Goal: Task Accomplishment & Management: Manage account settings

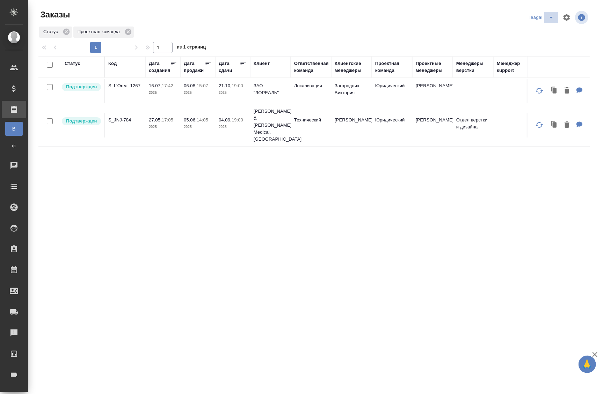
click at [547, 17] on icon "split button" at bounding box center [551, 17] width 8 height 8
click at [531, 31] on li "Артак" at bounding box center [538, 31] width 30 height 11
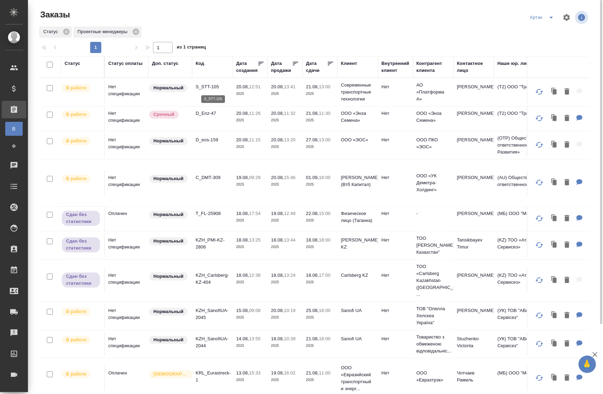
click at [215, 87] on p "S_STT-105" at bounding box center [213, 87] width 34 height 7
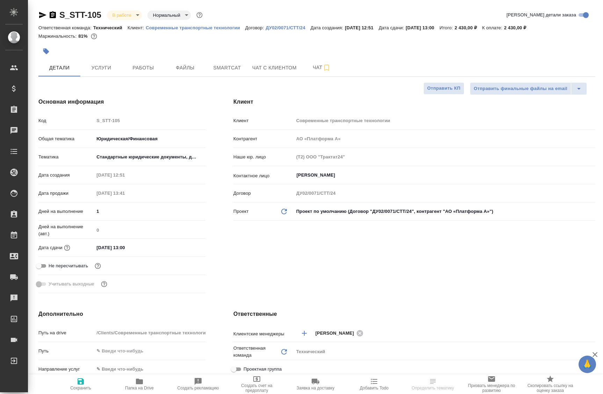
select select "RU"
click at [233, 65] on span "Smartcat" at bounding box center [227, 68] width 34 height 9
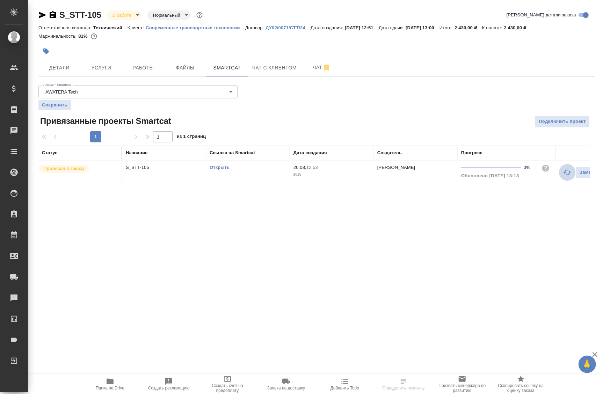
click at [566, 172] on icon "button" at bounding box center [567, 172] width 8 height 8
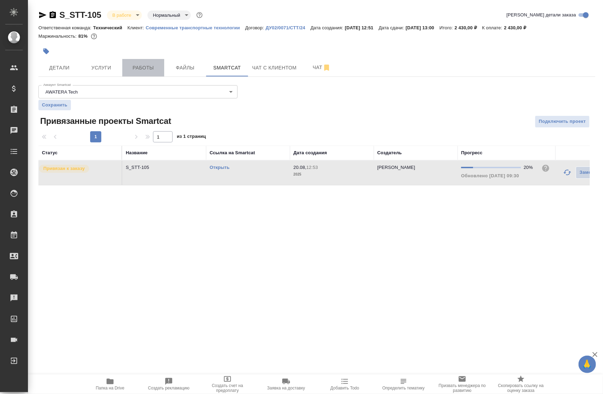
click at [138, 74] on button "Работы" at bounding box center [143, 67] width 42 height 17
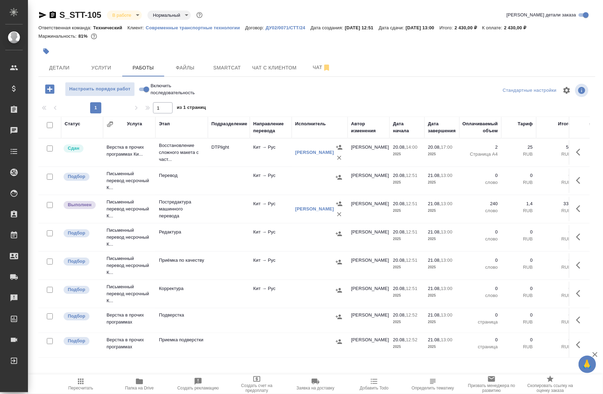
click at [139, 386] on span "Папка на Drive" at bounding box center [139, 388] width 29 height 5
click at [227, 70] on span "Smartcat" at bounding box center [227, 68] width 34 height 9
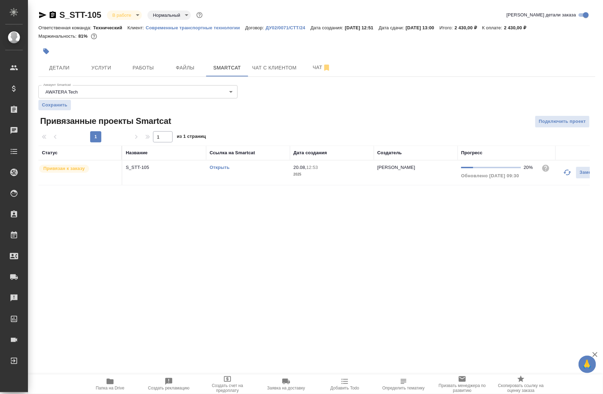
click at [225, 167] on link "Открыть" at bounding box center [220, 167] width 20 height 5
click at [139, 68] on span "Работы" at bounding box center [143, 68] width 34 height 9
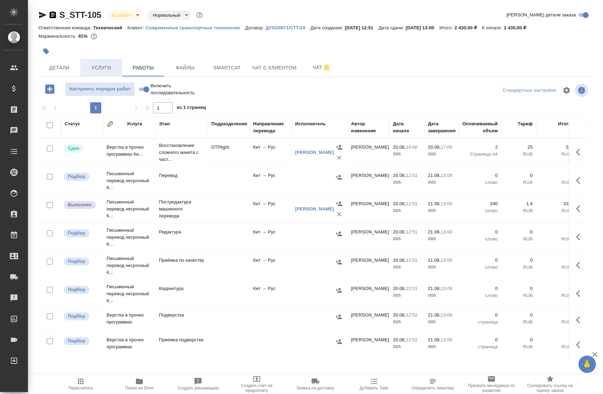
click at [96, 68] on span "Услуги" at bounding box center [102, 68] width 34 height 9
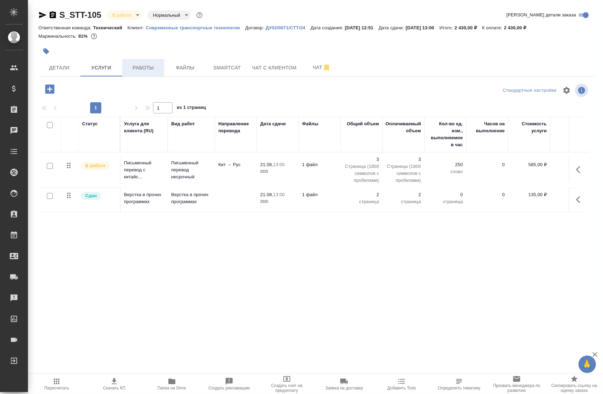
click at [140, 67] on span "Работы" at bounding box center [143, 68] width 34 height 9
click at [138, 66] on span "Работы" at bounding box center [143, 68] width 34 height 9
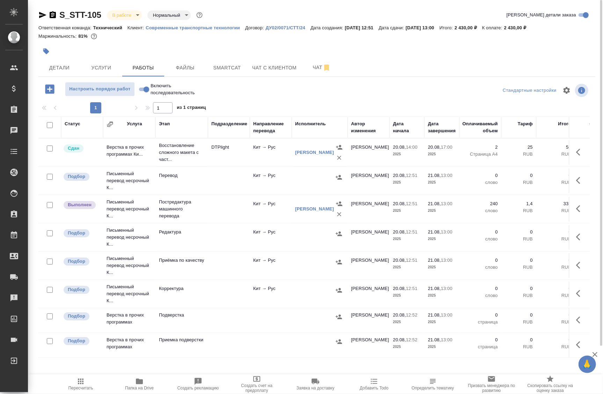
click at [131, 386] on span "Папка на Drive" at bounding box center [139, 388] width 29 height 5
click at [117, 15] on body "🙏 .cls-1 fill:#fff; AWATERA Badanyan Artak Клиенты Спецификации Заказы 0 Чаты T…" at bounding box center [301, 197] width 603 height 394
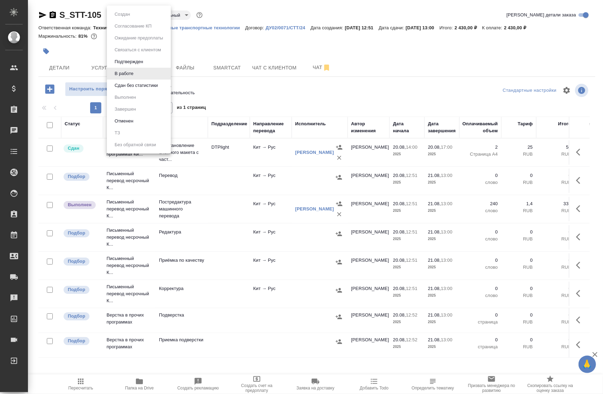
click at [122, 18] on button "Сдан без статистики" at bounding box center [123, 14] width 20 height 8
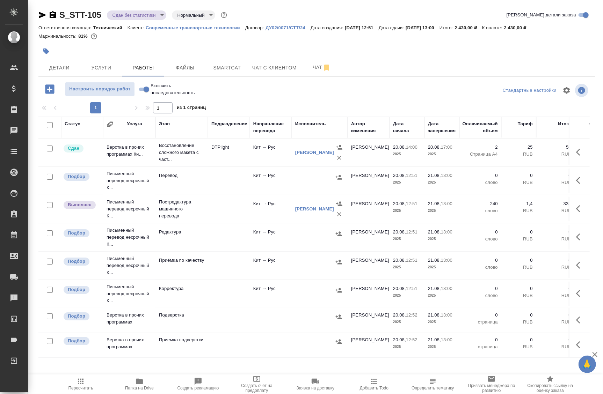
click at [38, 16] on icon "button" at bounding box center [42, 15] width 8 height 8
click at [62, 70] on span "Детали" at bounding box center [60, 68] width 34 height 9
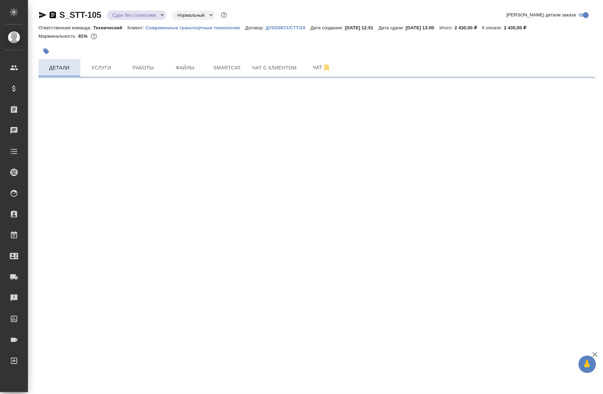
select select "RU"
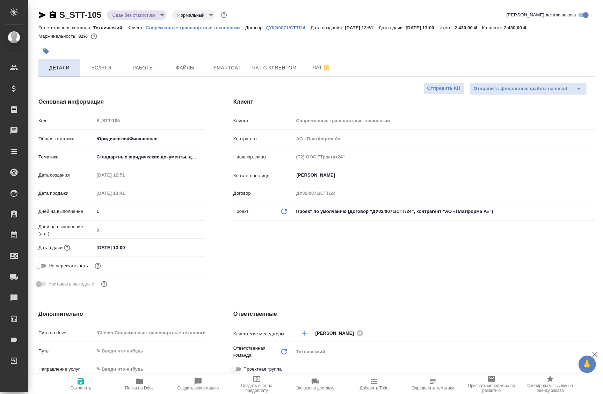
type textarea "x"
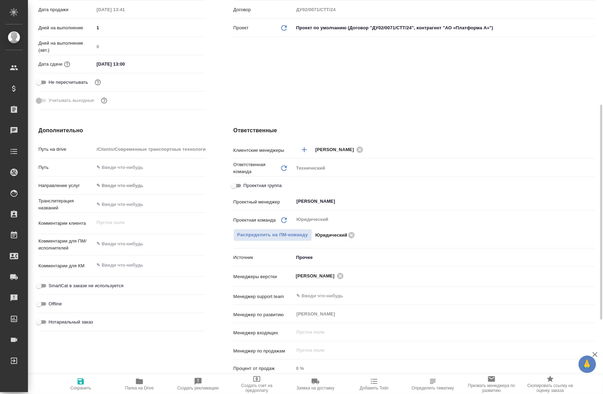
scroll to position [187, 0]
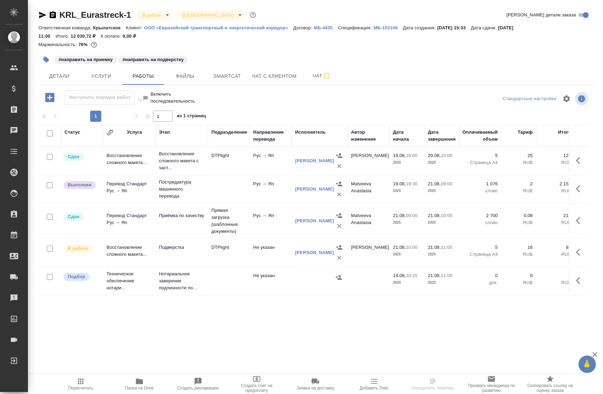
click at [280, 173] on td "Рус → Яп" at bounding box center [271, 161] width 42 height 24
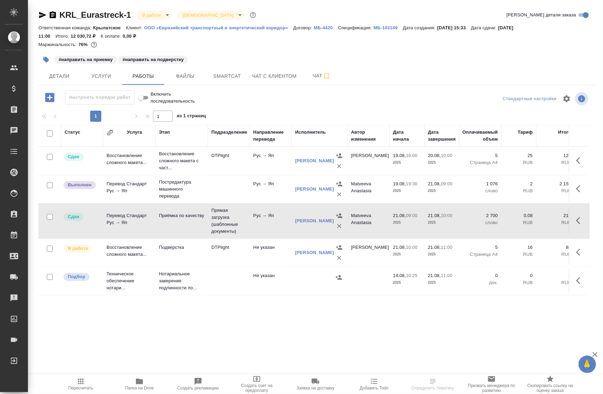
click at [280, 173] on td "Рус → Яп" at bounding box center [271, 161] width 42 height 24
click at [82, 338] on div "Статус Услуга Этап Подразделение Направление перевода Исполнитель Автор изменен…" at bounding box center [313, 282] width 551 height 314
click at [41, 16] on icon "button" at bounding box center [42, 15] width 7 height 6
click at [74, 343] on div "Статус Услуга Этап Подразделение Направление перевода Исполнитель Автор изменен…" at bounding box center [313, 282] width 551 height 314
click at [61, 72] on span "Детали" at bounding box center [60, 76] width 34 height 9
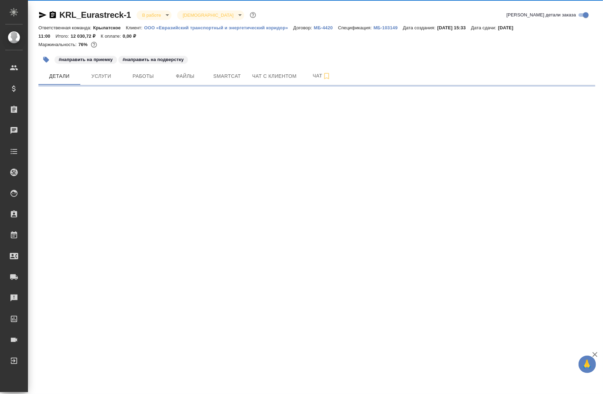
select select "RU"
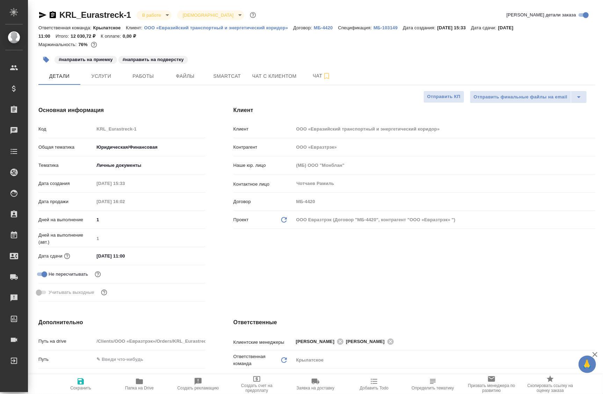
type textarea "x"
click at [155, 10] on body "🙏 .cls-1 fill:#fff; AWATERA Badanyan Artak Клиенты Спецификации Заказы 0 Чаты T…" at bounding box center [301, 197] width 603 height 394
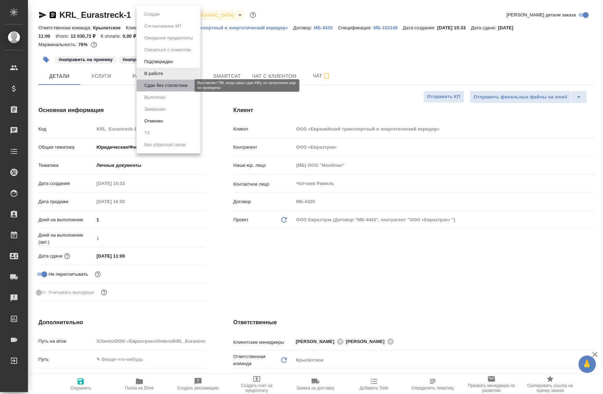
click at [163, 82] on button "Сдан без статистики" at bounding box center [166, 86] width 48 height 8
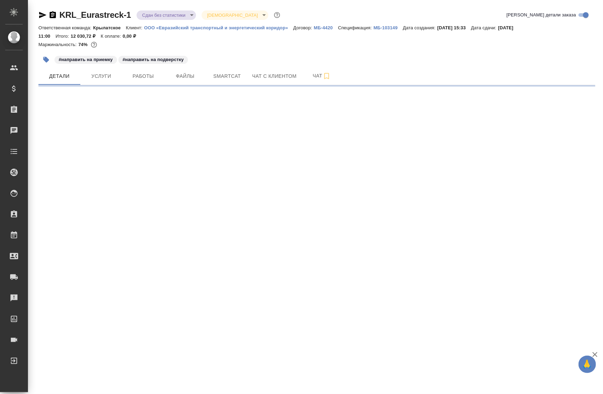
select select "RU"
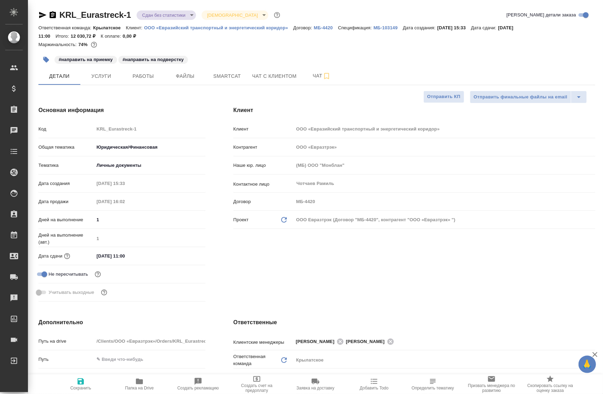
type textarea "x"
click at [76, 382] on span "Сохранить" at bounding box center [81, 384] width 50 height 13
type textarea "x"
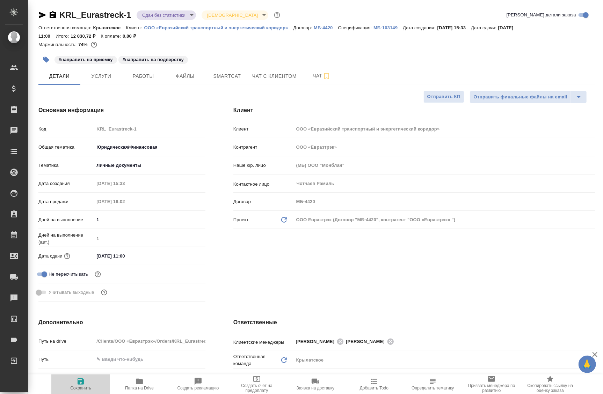
type textarea "x"
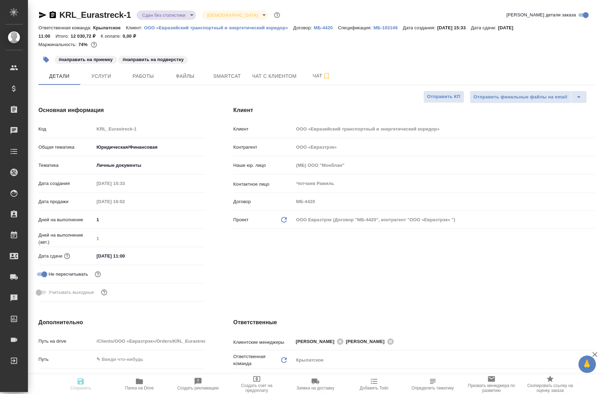
type textarea "x"
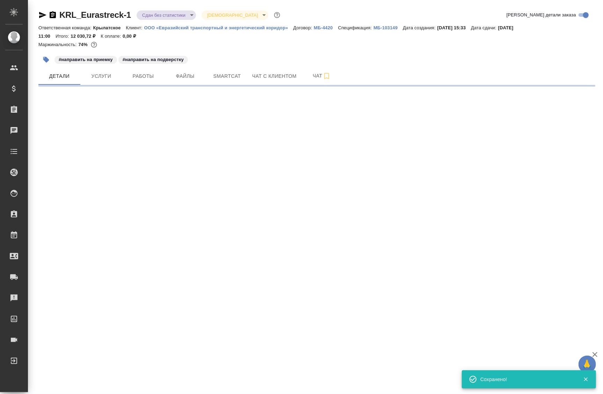
select select "RU"
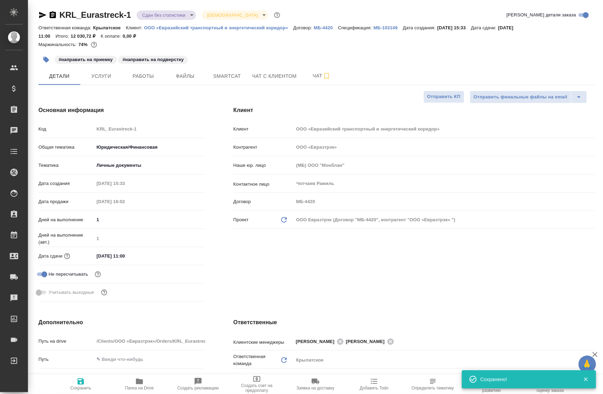
type textarea "x"
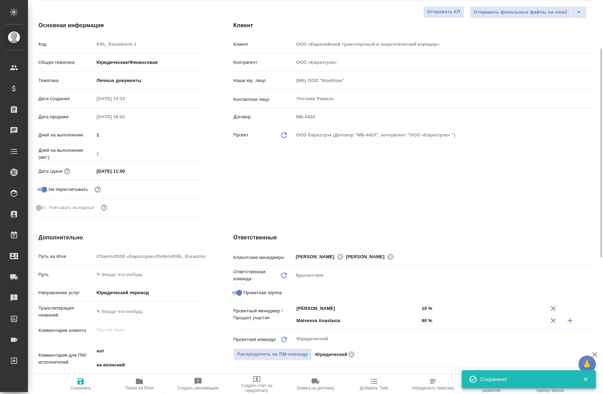
scroll to position [129, 0]
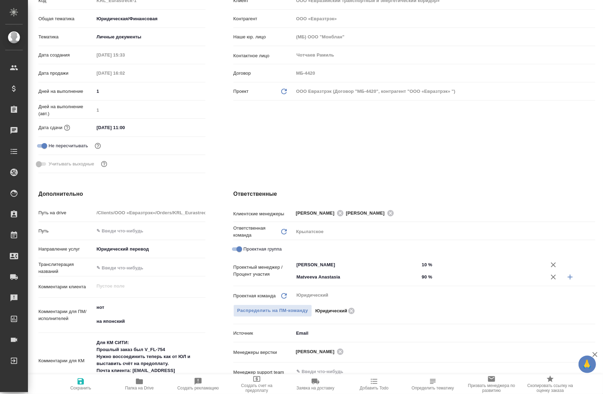
click at [513, 222] on div "Клиентские менеджеры Касымов Тимур Лямина Надежда ​" at bounding box center [414, 216] width 362 height 18
type textarea "x"
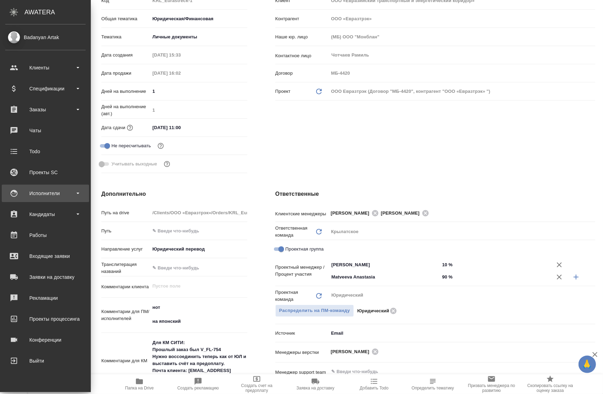
type textarea "x"
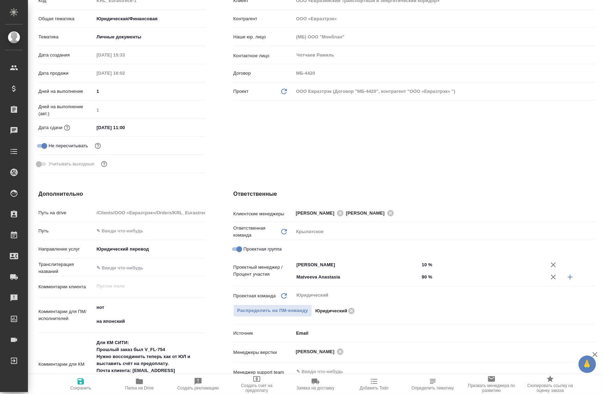
click at [51, 176] on div "Дополнительно Путь на drive /Clients/ООО «Евразтрэк»/Orders/KRL_Eurastreck-1 Пу…" at bounding box center [121, 323] width 195 height 295
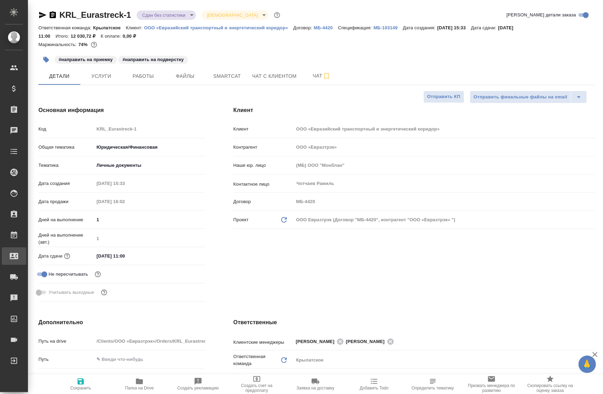
type textarea "x"
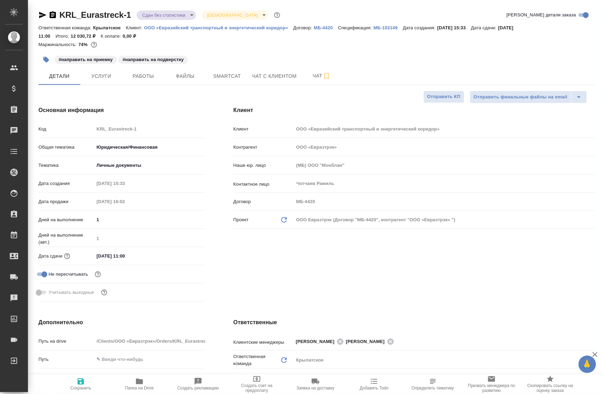
type textarea "x"
click at [142, 79] on span "Работы" at bounding box center [143, 76] width 34 height 9
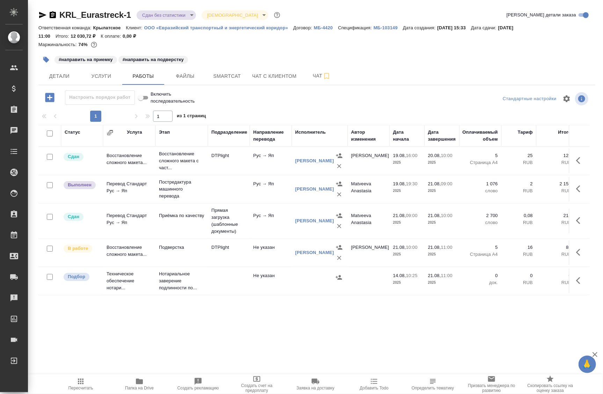
click at [495, 343] on div "Статус Услуга Этап Подразделение Направление перевода Исполнитель Автор изменен…" at bounding box center [313, 282] width 551 height 314
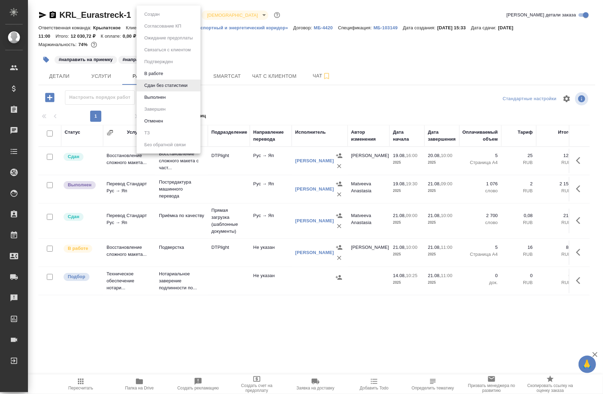
click at [176, 16] on body "🙏 .cls-1 fill:#fff; AWATERA Badanyan Artak Клиенты Спецификации Заказы 0 Чаты T…" at bounding box center [301, 197] width 603 height 394
click at [164, 74] on button "В работе" at bounding box center [153, 74] width 23 height 8
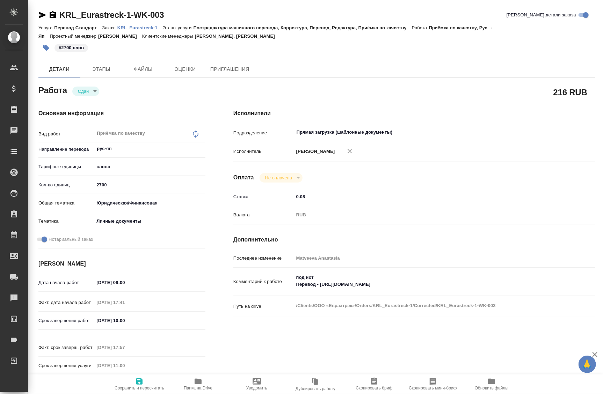
type textarea "x"
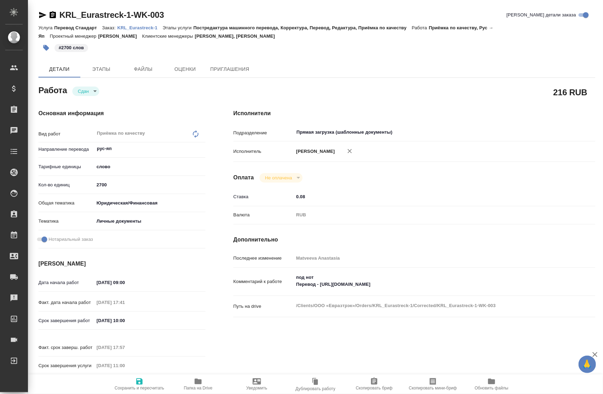
type textarea "x"
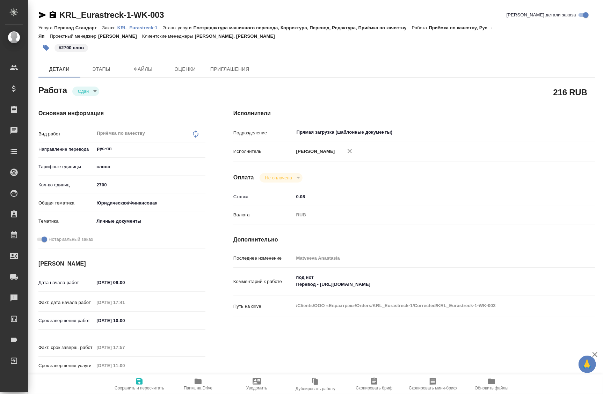
type textarea "x"
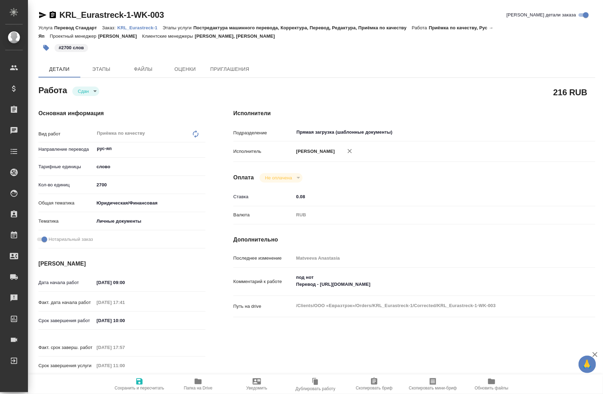
type textarea "x"
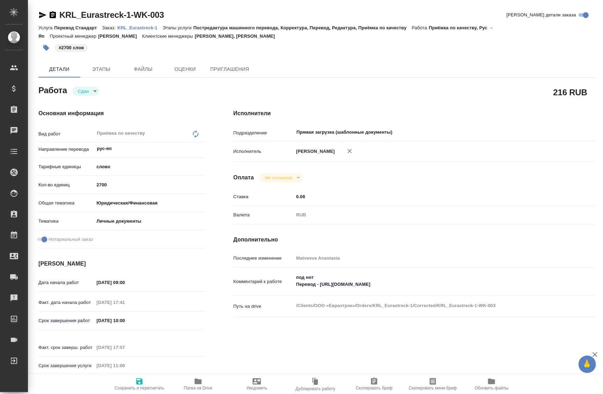
type textarea "x"
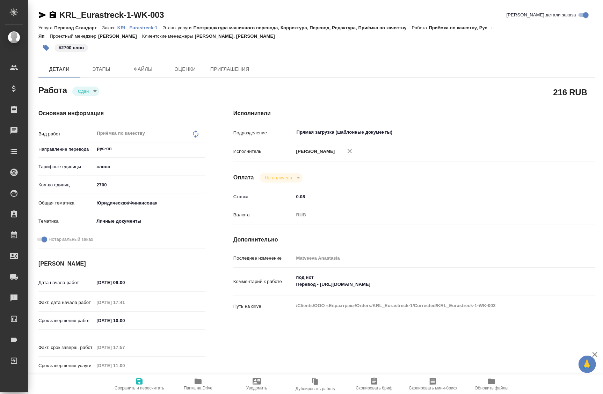
type textarea "x"
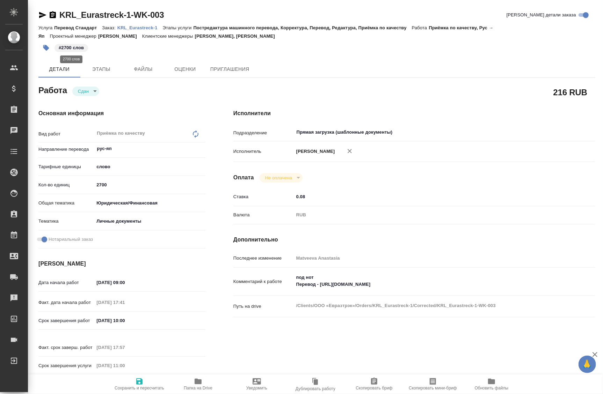
type textarea "x"
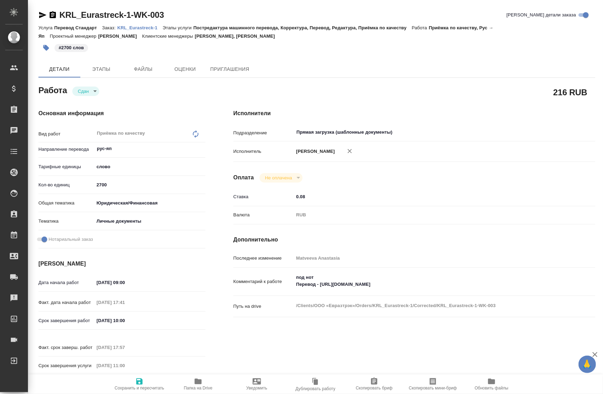
type textarea "x"
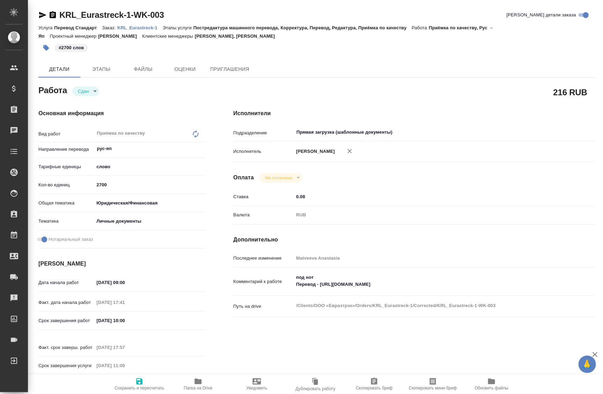
type textarea "x"
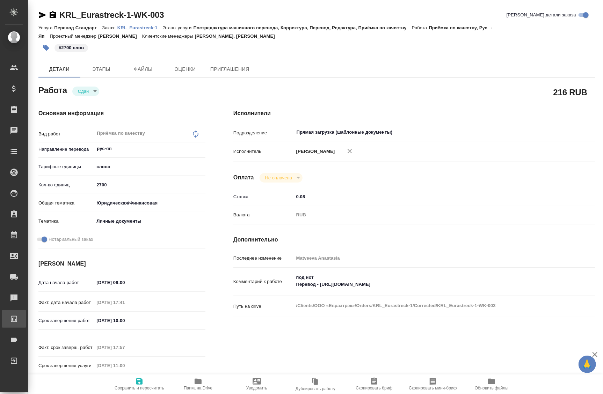
type textarea "x"
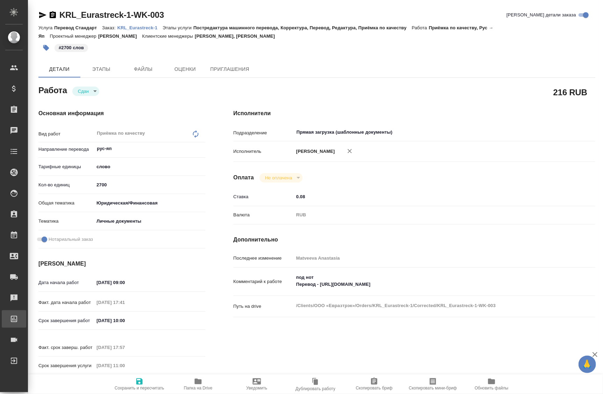
type textarea "x"
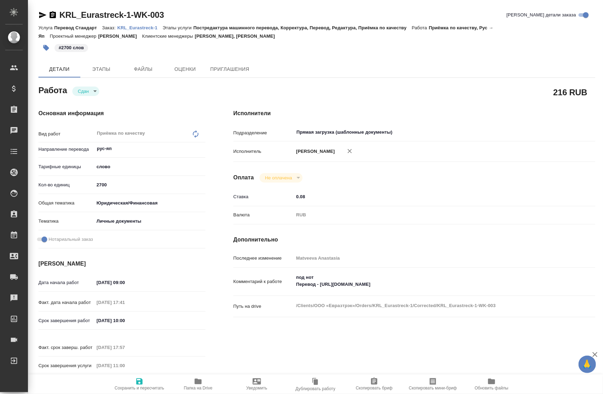
type textarea "x"
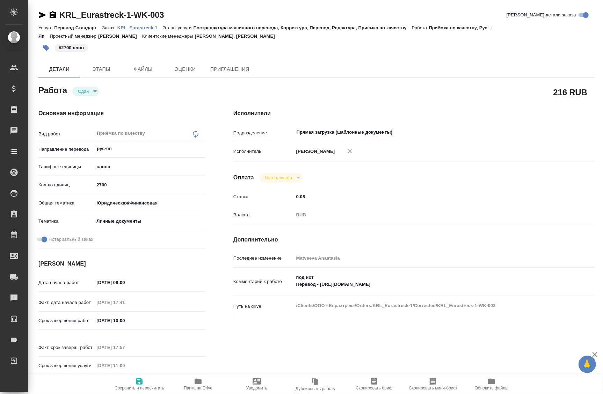
type textarea "x"
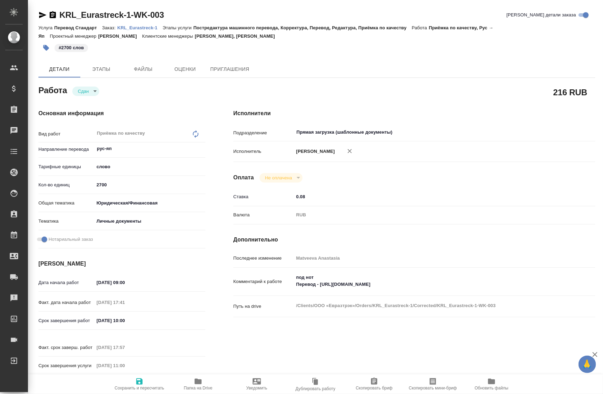
click at [199, 382] on icon "button" at bounding box center [198, 382] width 7 height 6
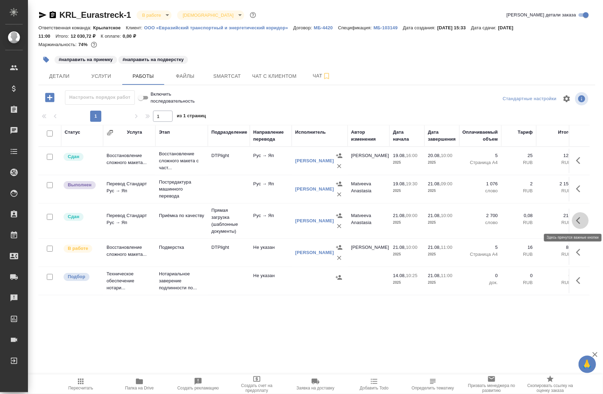
click at [580, 219] on button "button" at bounding box center [580, 220] width 17 height 17
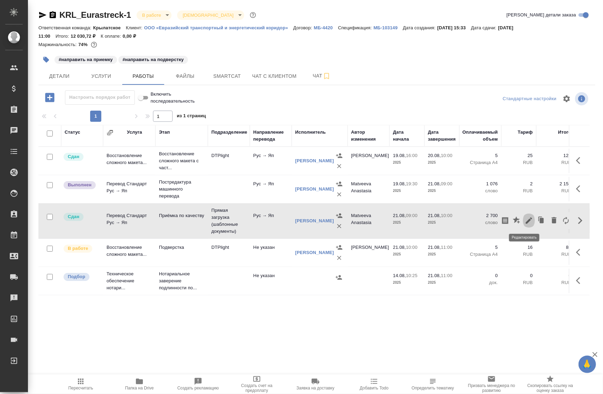
click at [526, 220] on icon "button" at bounding box center [529, 221] width 6 height 6
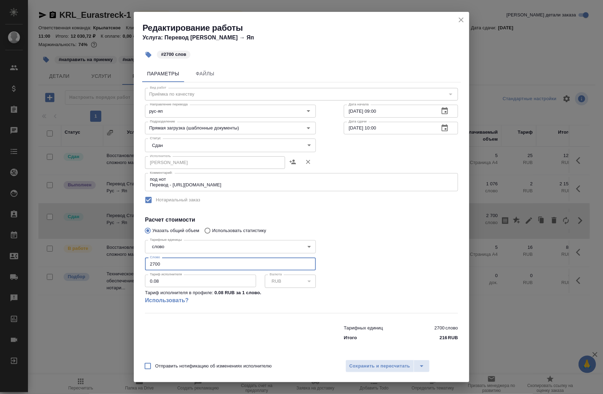
drag, startPoint x: 208, startPoint y: 263, endPoint x: 87, endPoint y: 287, distance: 123.4
click at [87, 287] on div "Редактирование работы Услуга: Перевод Стандарт Рус → Яп #2700 слов Параметры Фа…" at bounding box center [301, 197] width 603 height 394
click at [392, 265] on div at bounding box center [401, 276] width 142 height 104
click at [462, 18] on icon "close" at bounding box center [461, 20] width 8 height 8
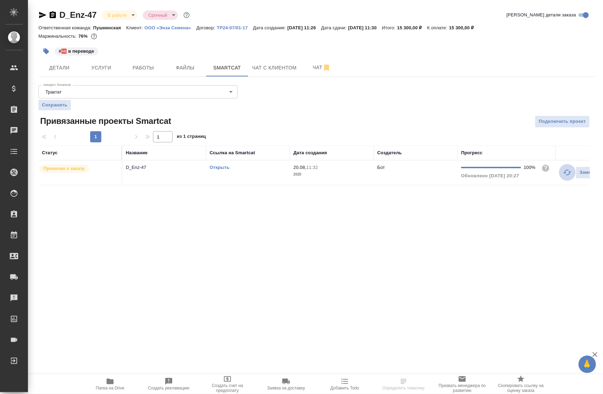
click at [565, 170] on icon "button" at bounding box center [567, 172] width 8 height 8
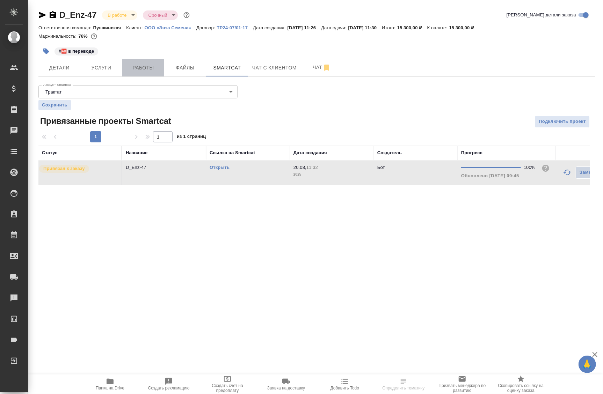
click at [157, 60] on button "Работы" at bounding box center [143, 67] width 42 height 17
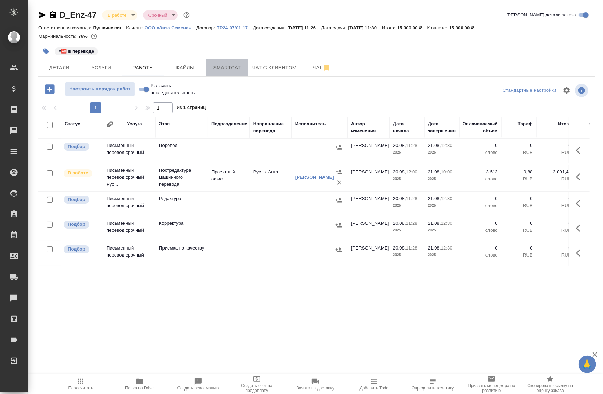
click at [231, 73] on button "Smartcat" at bounding box center [227, 67] width 42 height 17
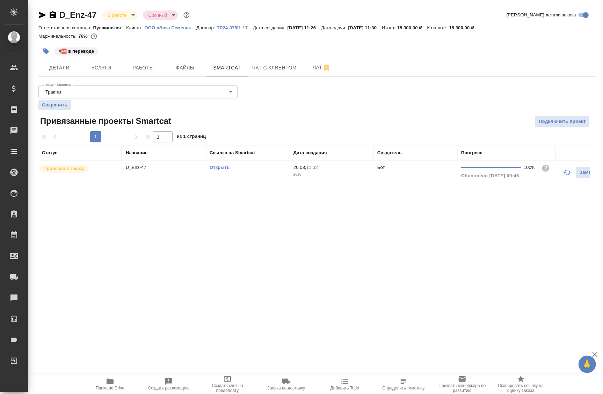
click at [223, 167] on link "Открыть" at bounding box center [220, 167] width 20 height 5
click at [153, 73] on button "Работы" at bounding box center [143, 67] width 42 height 17
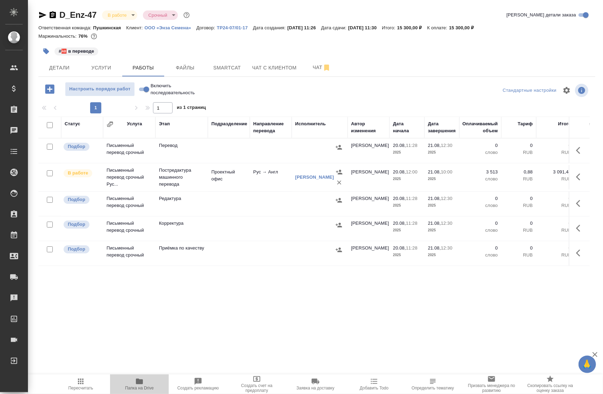
click at [138, 385] on icon "button" at bounding box center [139, 382] width 8 height 8
click at [113, 16] on body "🙏 .cls-1 fill:#fff; AWATERA Badanyan Artak Клиенты Спецификации Заказы 0 Чаты T…" at bounding box center [301, 197] width 603 height 394
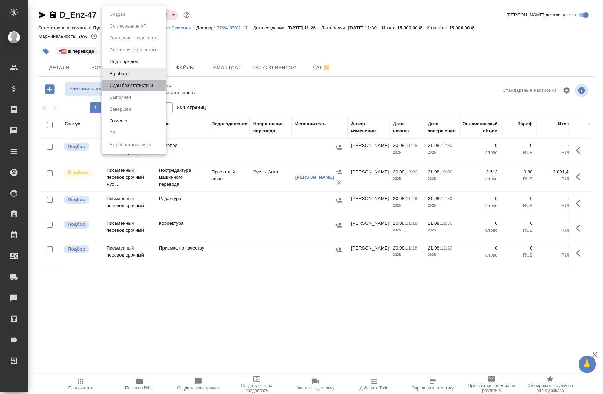
click at [126, 90] on li "Сдан без статистики" at bounding box center [134, 86] width 64 height 12
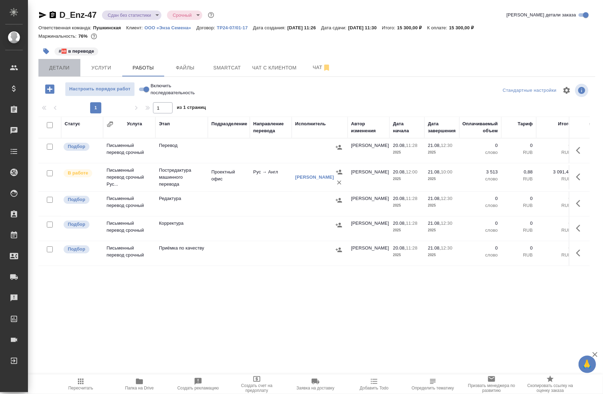
click at [58, 63] on button "Детали" at bounding box center [59, 67] width 42 height 17
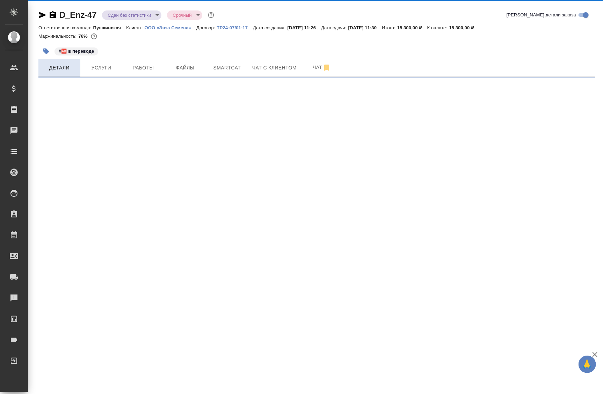
select select "RU"
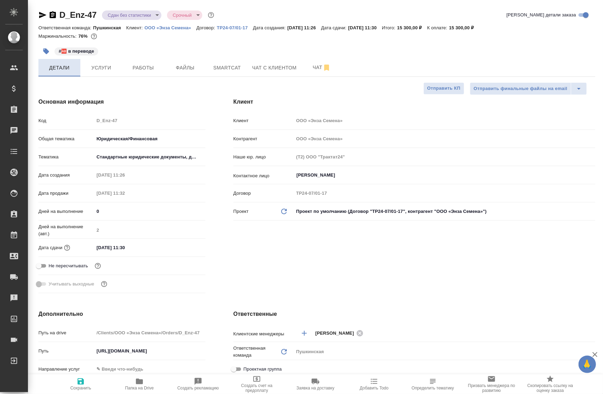
type textarea "x"
click at [43, 16] on icon "button" at bounding box center [42, 15] width 7 height 6
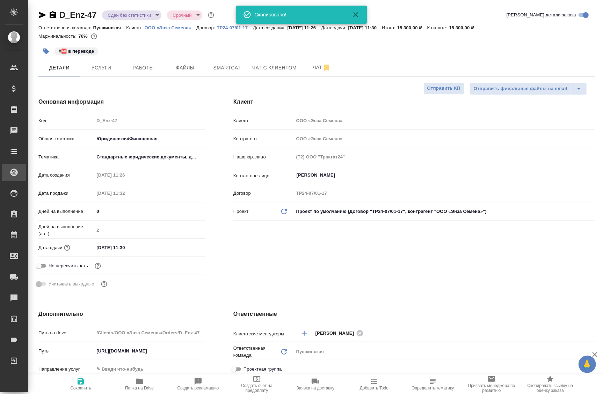
type textarea "x"
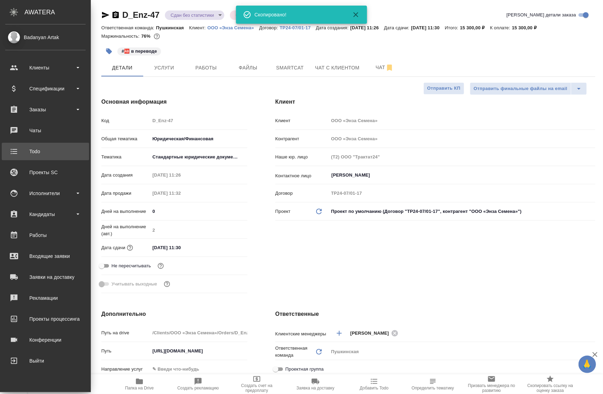
type textarea "x"
click at [1, 160] on ul "Клиенты Спецификации Заказы 0 Чаты Todo Проекты SC Исполнители Кандидаты Работы…" at bounding box center [45, 213] width 91 height 314
type textarea "x"
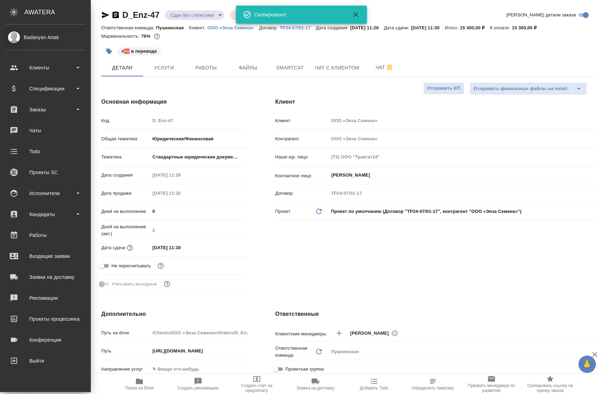
type textarea "x"
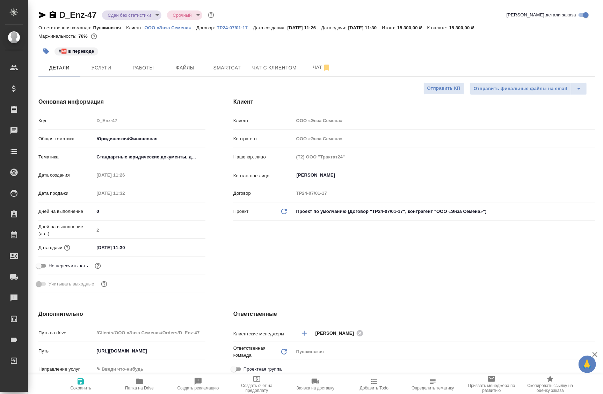
type textarea "x"
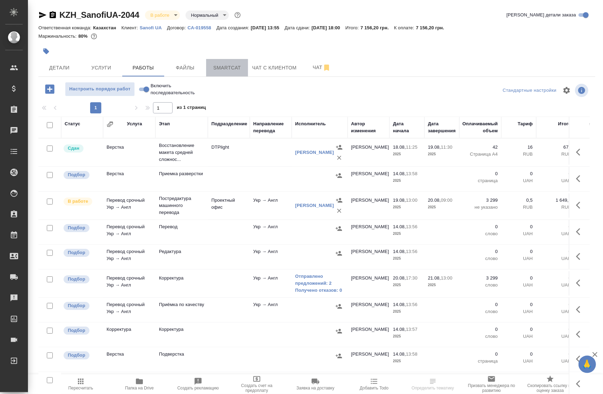
click at [240, 71] on span "Smartcat" at bounding box center [227, 68] width 34 height 9
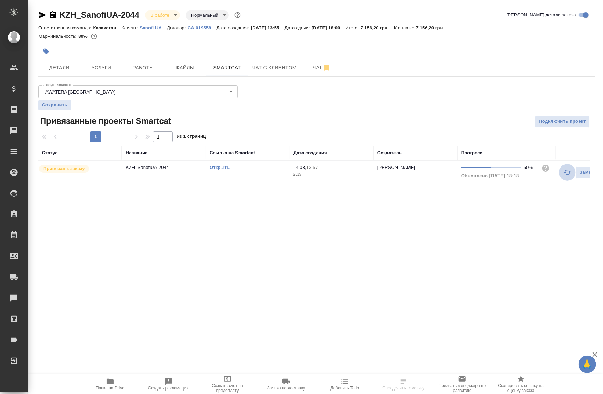
click at [570, 171] on icon "button" at bounding box center [568, 173] width 8 height 6
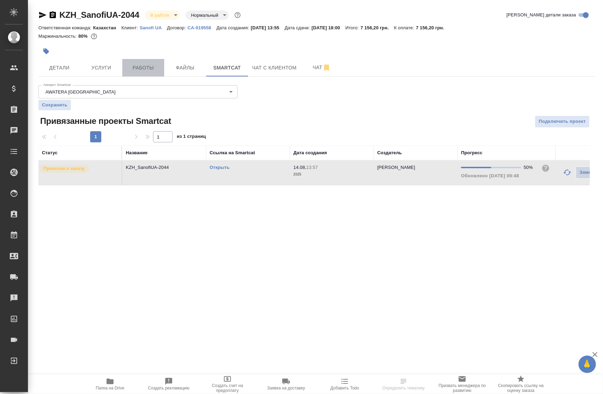
click at [144, 65] on span "Работы" at bounding box center [143, 68] width 34 height 9
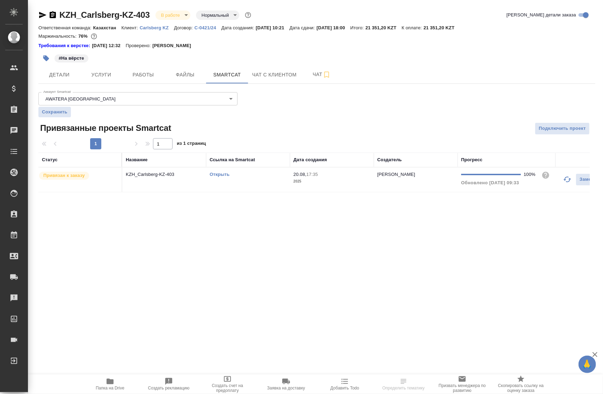
click at [214, 178] on div "Открыть" at bounding box center [248, 174] width 77 height 7
click at [214, 173] on link "Открыть" at bounding box center [220, 174] width 20 height 5
click at [139, 78] on span "Работы" at bounding box center [143, 75] width 34 height 9
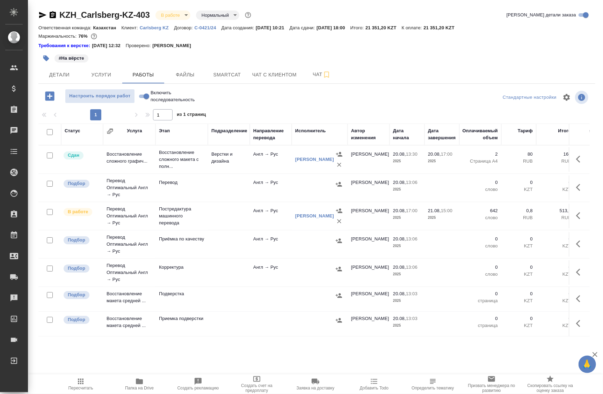
click at [142, 389] on span "Папка на Drive" at bounding box center [139, 388] width 29 height 5
click at [577, 215] on icon "button" at bounding box center [580, 216] width 8 height 8
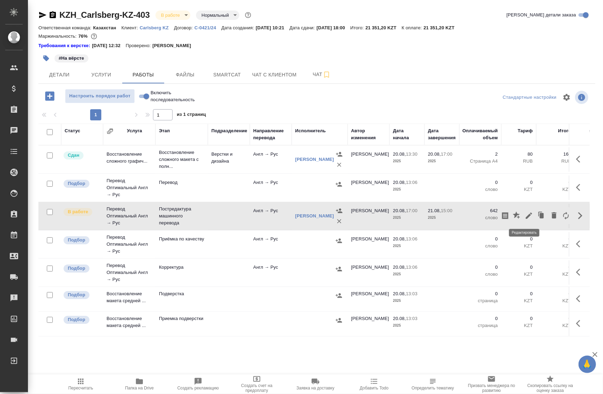
click at [526, 217] on icon "button" at bounding box center [529, 216] width 6 height 6
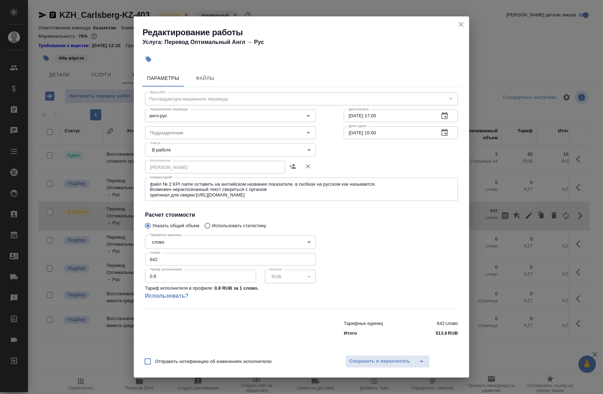
click at [176, 153] on body "🙏 .cls-1 fill:#fff; AWATERA Badanyan Artak Клиенты Спецификации Заказы 0 Чаты T…" at bounding box center [301, 197] width 603 height 394
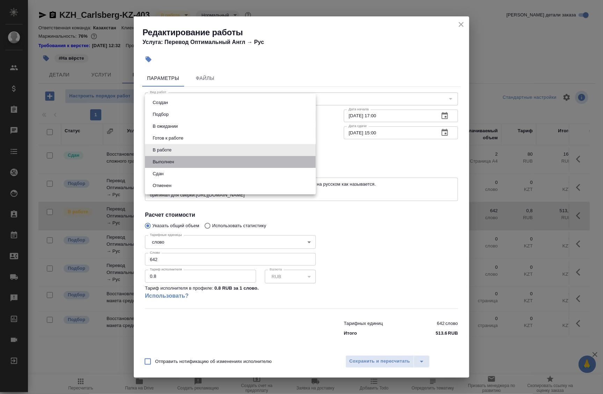
click at [180, 161] on li "Выполнен" at bounding box center [230, 162] width 171 height 12
type input "completed"
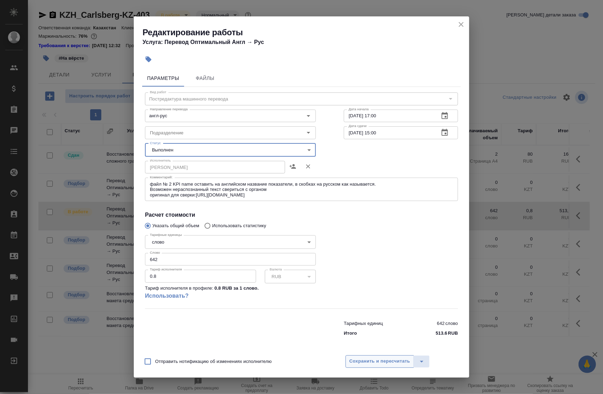
click at [369, 361] on span "Сохранить и пересчитать" at bounding box center [379, 362] width 61 height 8
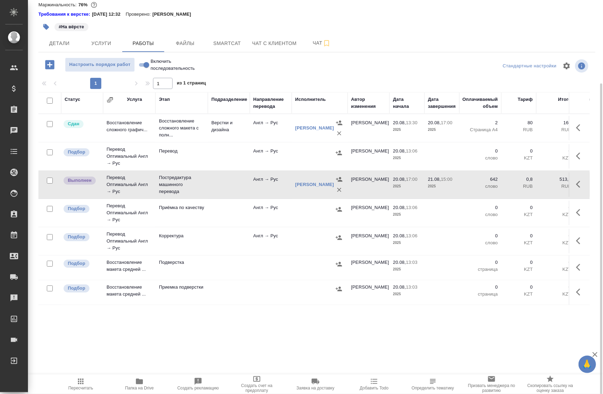
scroll to position [61, 0]
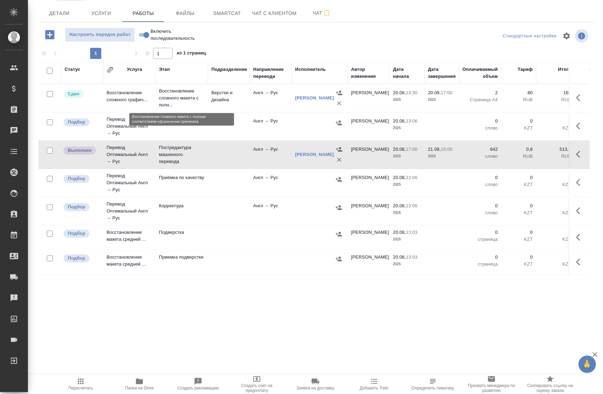
click at [195, 99] on p "Восстановление сложного макета с полн..." at bounding box center [181, 98] width 45 height 21
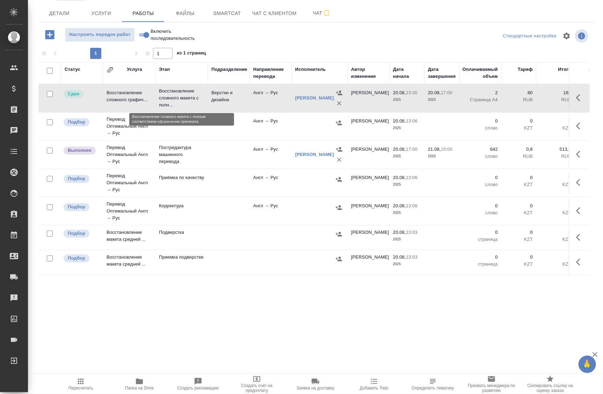
click at [195, 99] on p "Восстановление сложного макета с полн..." at bounding box center [181, 98] width 45 height 21
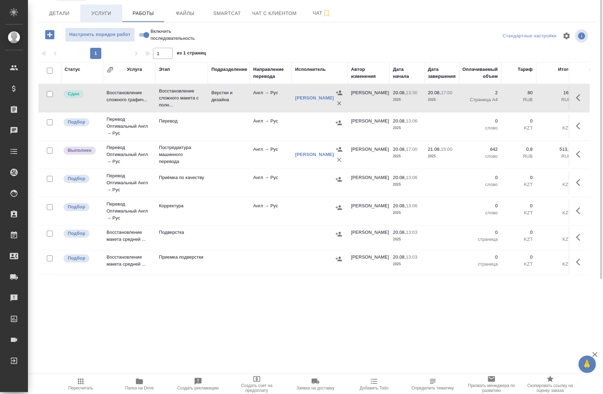
scroll to position [0, 0]
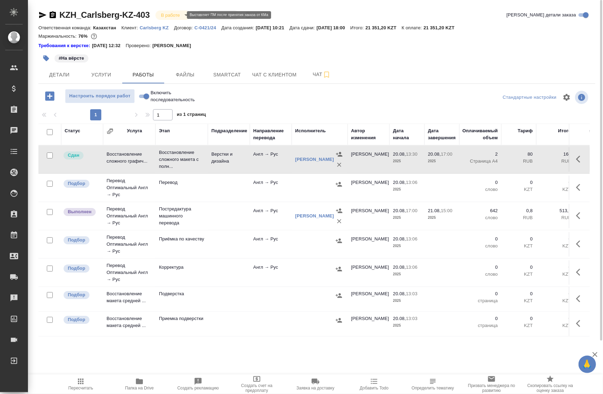
click at [178, 14] on body "🙏 .cls-1 fill:#fff; AWATERA Badanyan Artak Клиенты Спецификации Заказы 0 Чаты T…" at bounding box center [301, 197] width 603 height 394
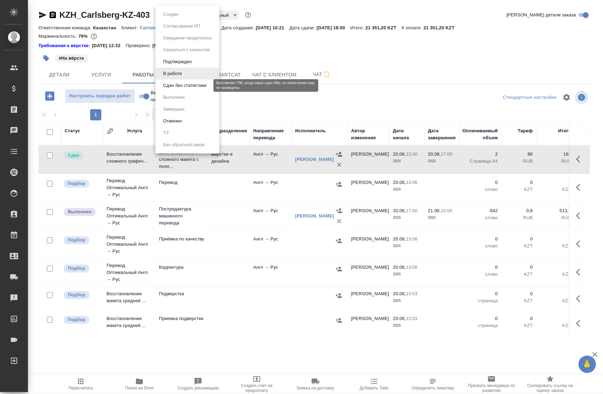
click at [179, 85] on button "Сдан без статистики" at bounding box center [185, 86] width 48 height 8
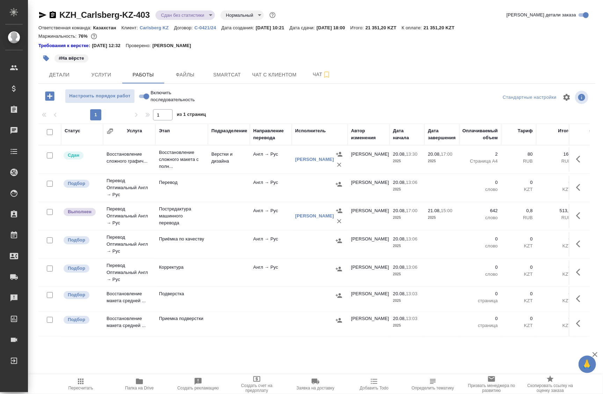
click at [45, 15] on icon "button" at bounding box center [42, 15] width 7 height 6
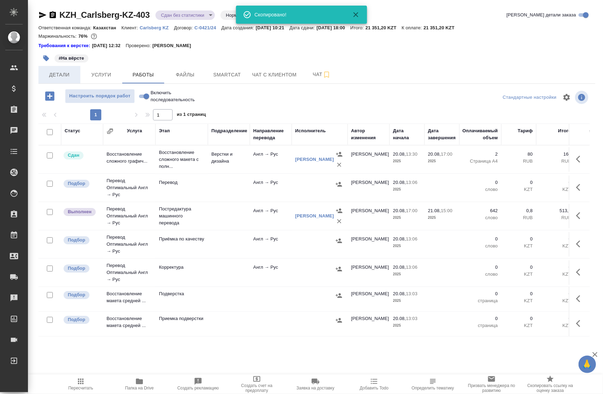
click at [59, 75] on span "Детали" at bounding box center [60, 75] width 34 height 9
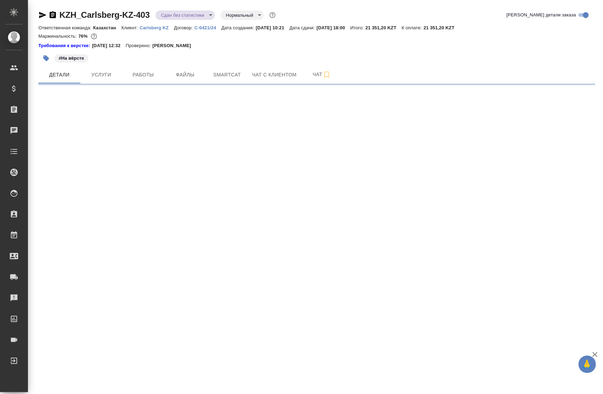
select select "RU"
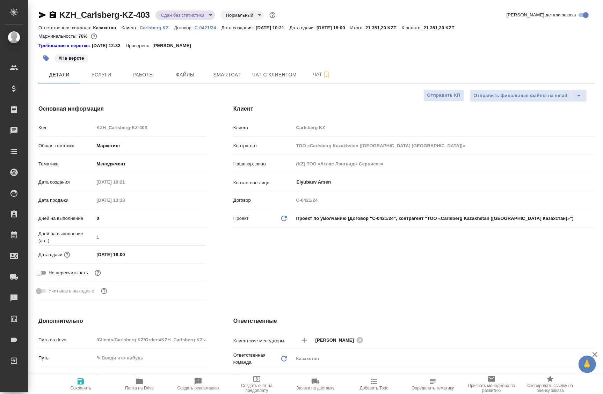
type textarea "x"
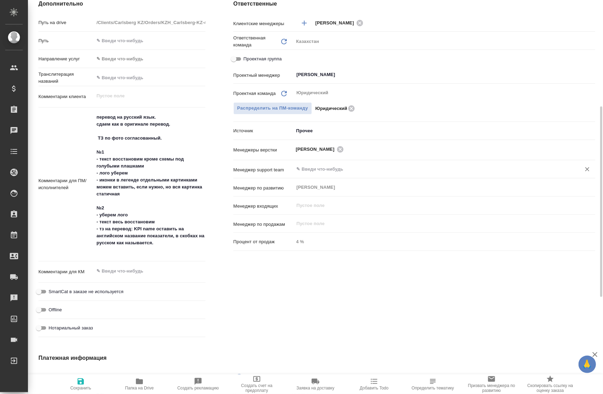
scroll to position [286, 0]
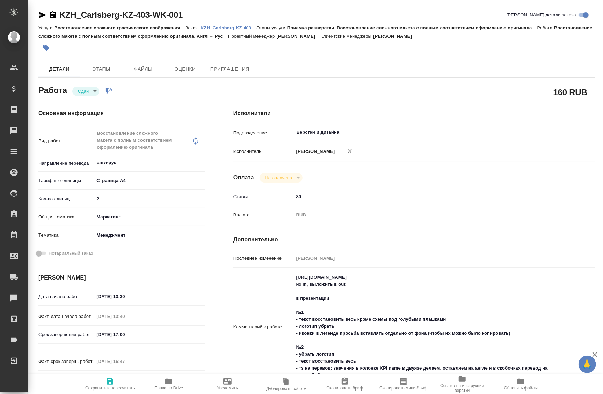
type textarea "x"
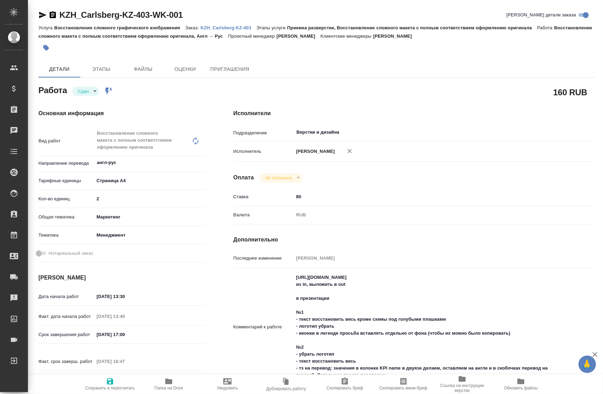
type textarea "x"
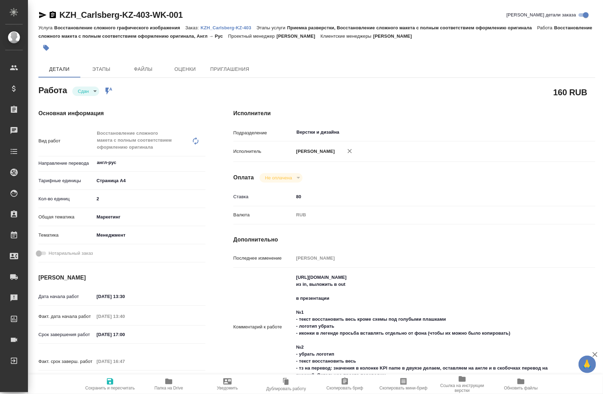
type textarea "x"
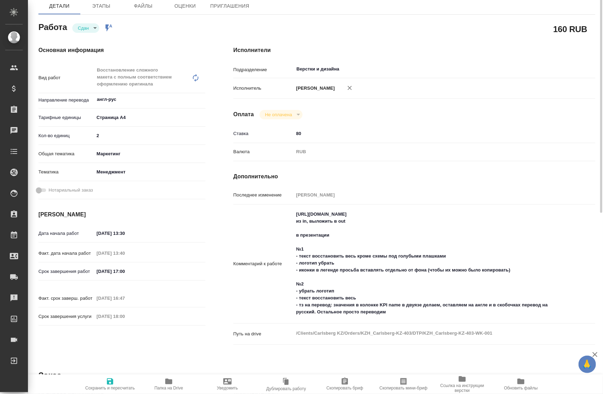
scroll to position [95, 0]
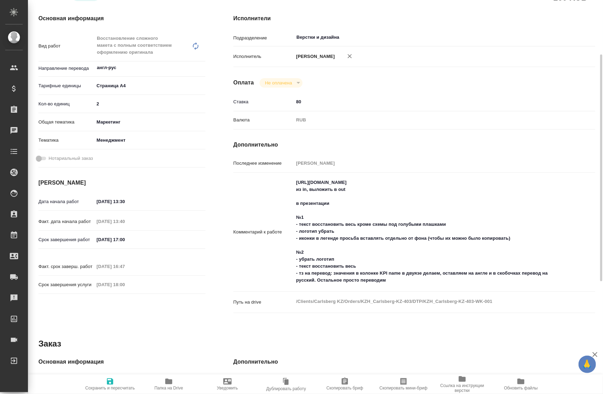
type textarea "x"
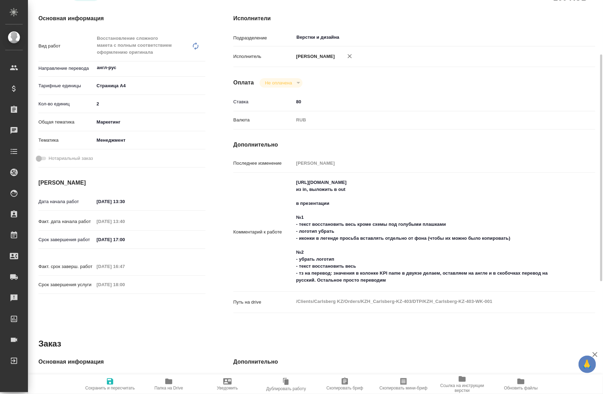
type textarea "x"
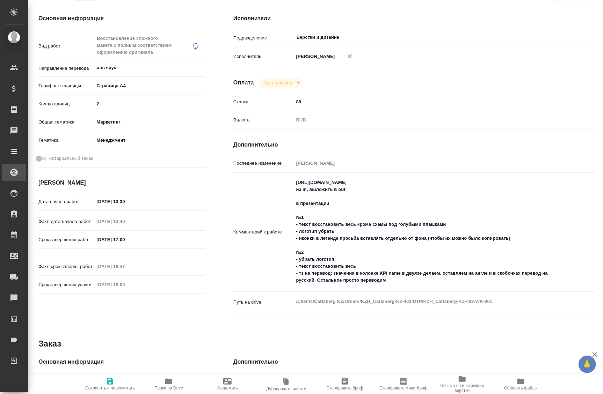
type textarea "x"
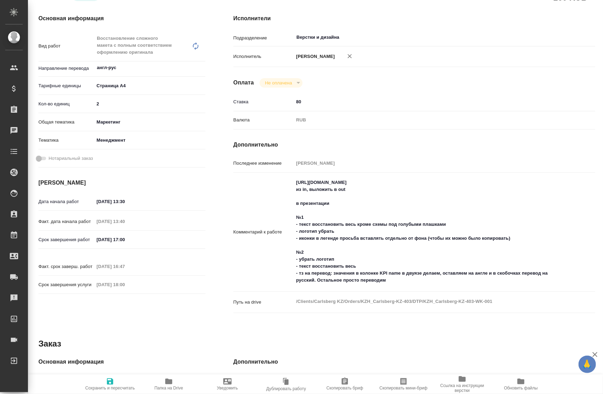
type textarea "x"
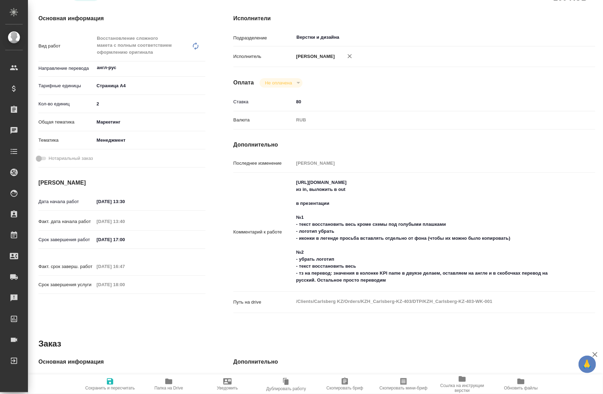
type textarea "x"
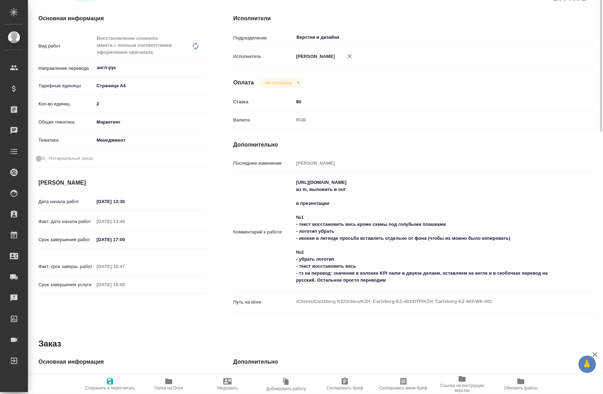
scroll to position [0, 0]
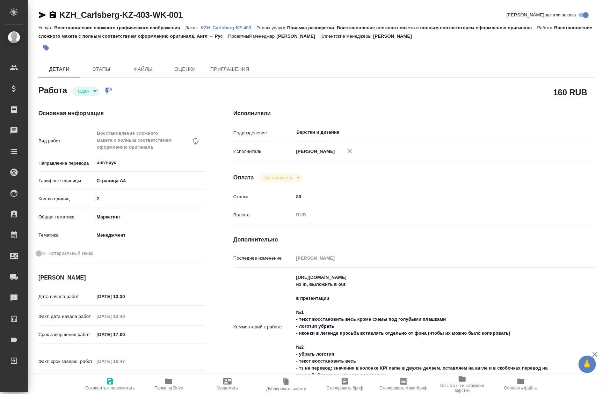
type textarea "x"
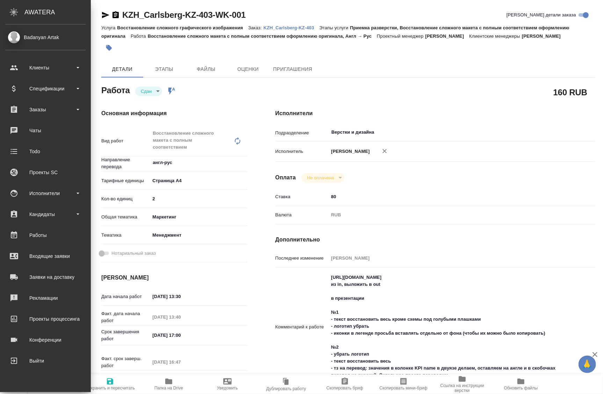
type textarea "x"
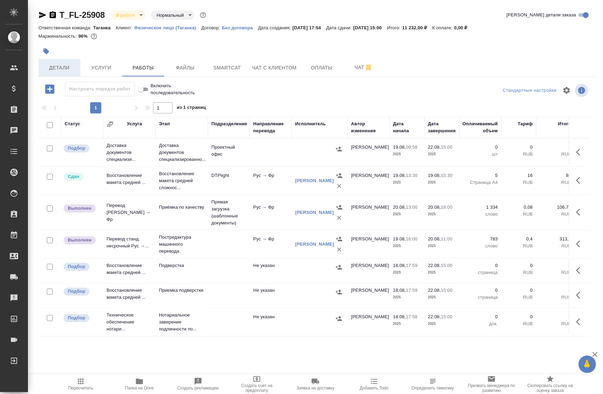
click at [54, 70] on span "Детали" at bounding box center [60, 68] width 34 height 9
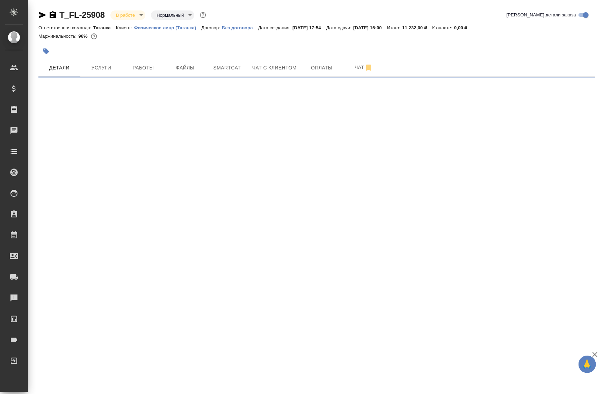
select select "RU"
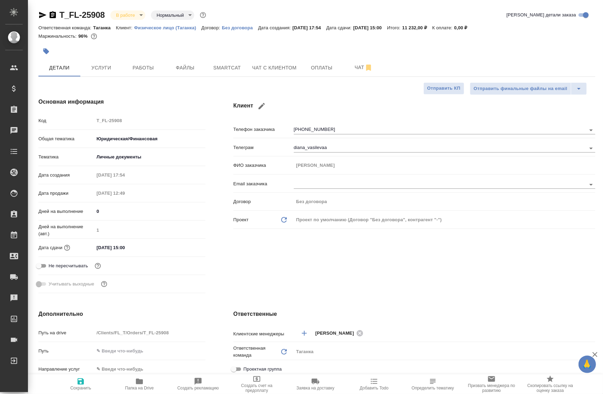
type textarea "x"
click at [136, 68] on span "Работы" at bounding box center [143, 68] width 34 height 9
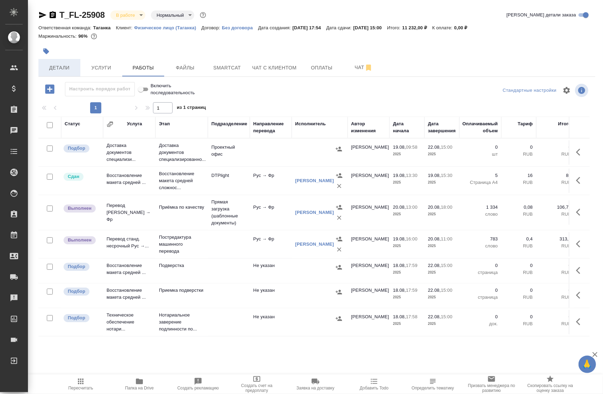
click at [61, 68] on span "Детали" at bounding box center [60, 68] width 34 height 9
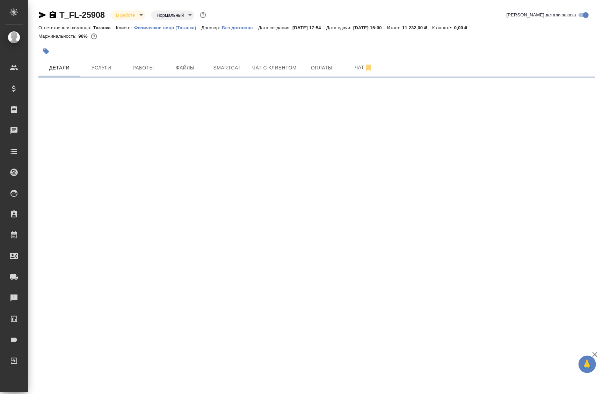
select select "RU"
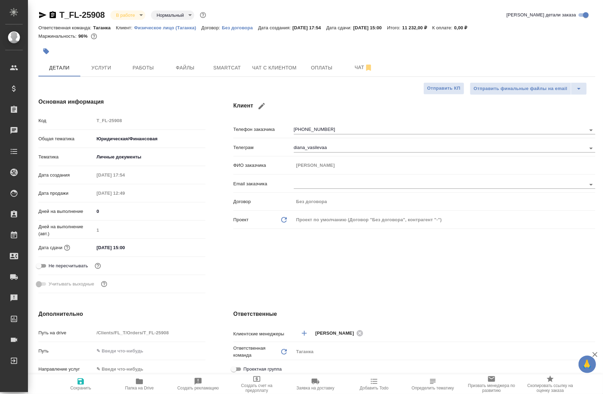
type textarea "x"
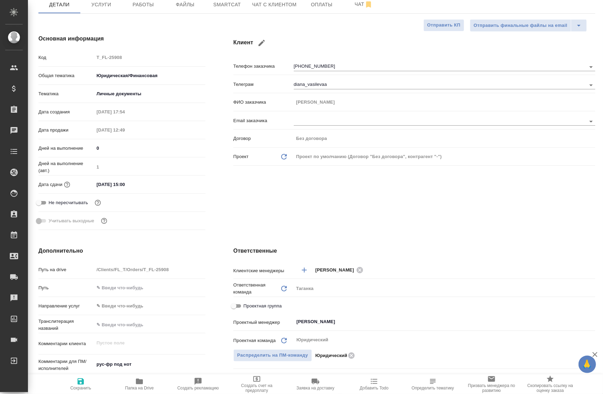
click at [54, 55] on p "Код" at bounding box center [66, 57] width 56 height 7
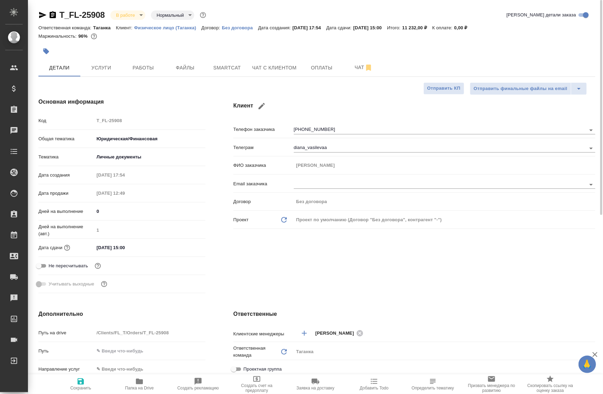
click at [119, 19] on body "🙏 .cls-1 fill:#fff; AWATERA Badanyan [PERSON_NAME] Спецификации Заказы 0 Чаты T…" at bounding box center [301, 197] width 603 height 394
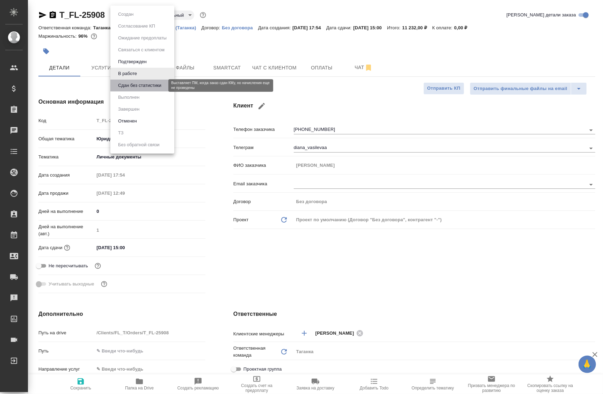
drag, startPoint x: 127, startPoint y: 86, endPoint x: 124, endPoint y: 99, distance: 13.7
click at [127, 86] on button "Сдан без статистики" at bounding box center [140, 86] width 48 height 8
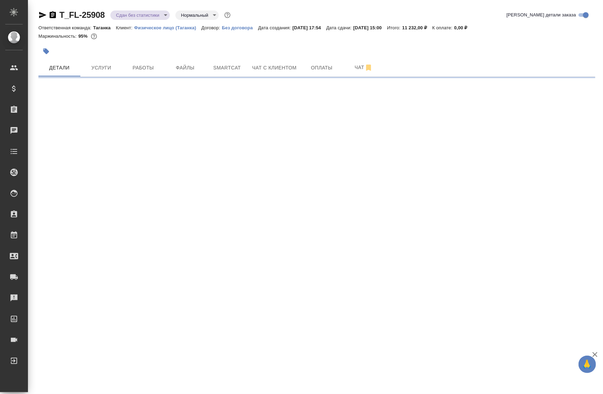
select select "RU"
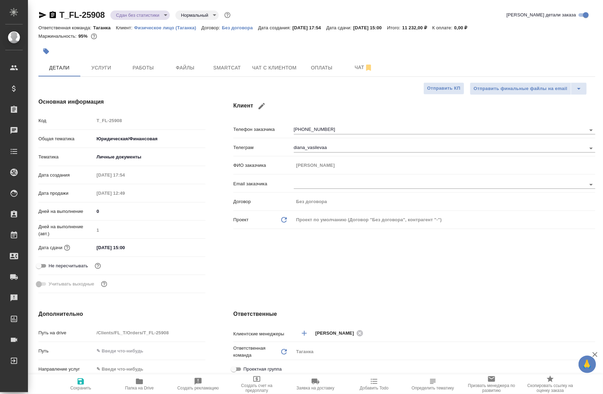
type textarea "x"
click at [80, 382] on icon "button" at bounding box center [81, 382] width 8 height 8
type textarea "x"
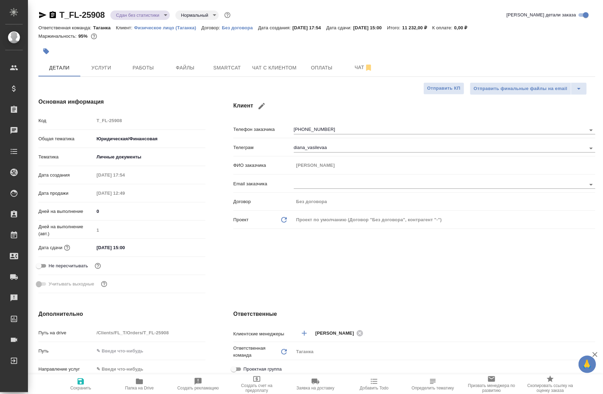
type textarea "x"
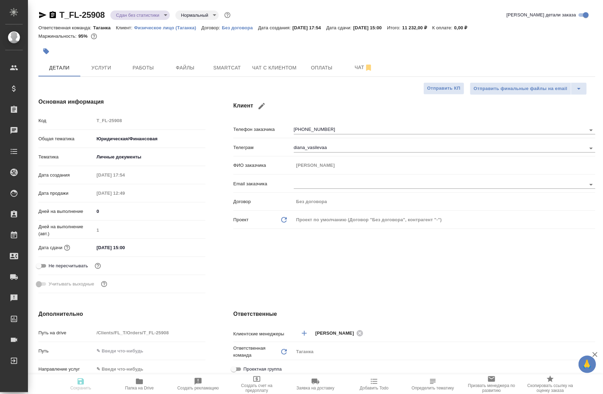
type textarea "x"
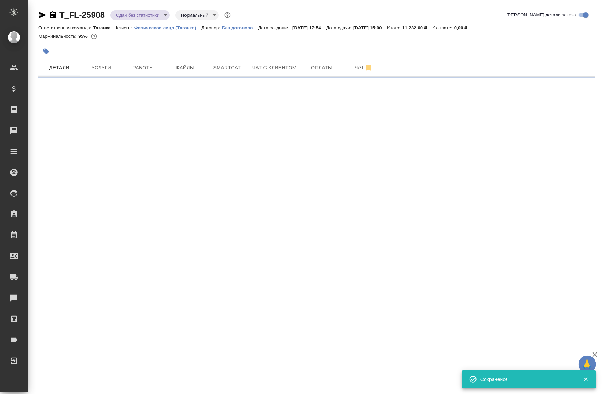
select select "RU"
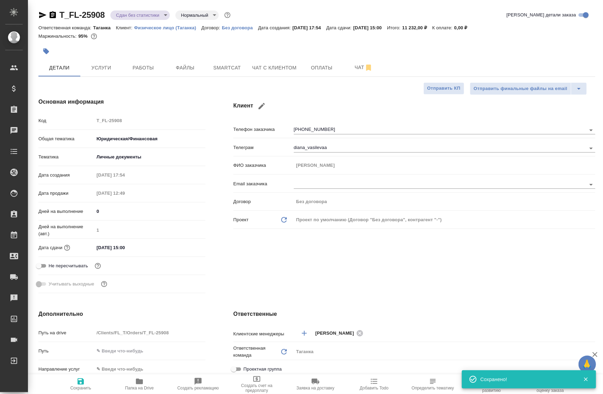
type textarea "x"
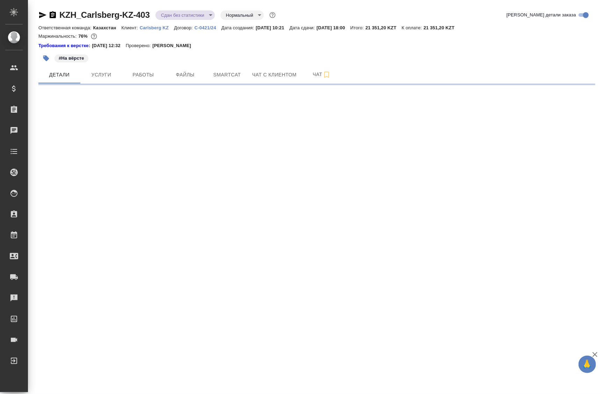
select select "RU"
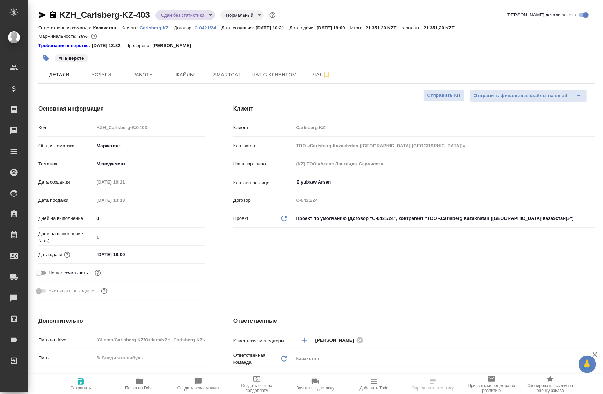
type textarea "x"
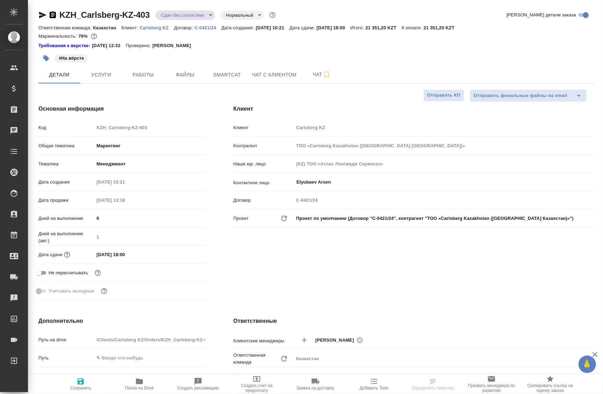
type textarea "x"
click at [47, 57] on icon "button" at bounding box center [46, 59] width 6 height 6
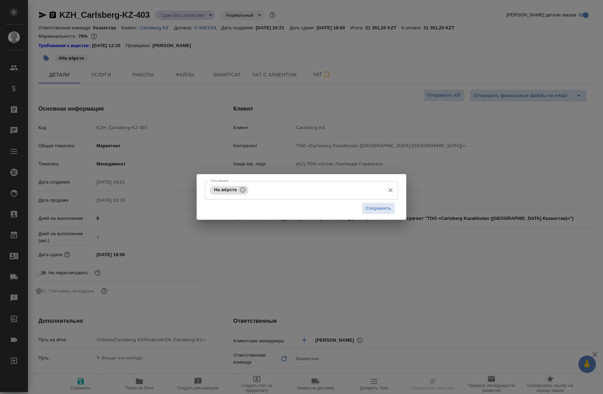
click at [242, 191] on icon at bounding box center [243, 190] width 8 height 8
click at [385, 207] on span "Сохранить" at bounding box center [379, 208] width 26 height 8
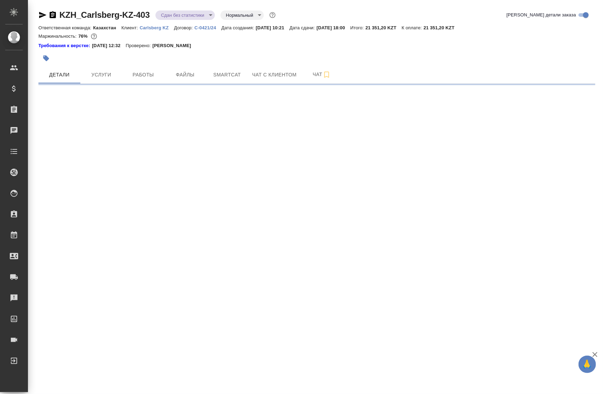
select select "RU"
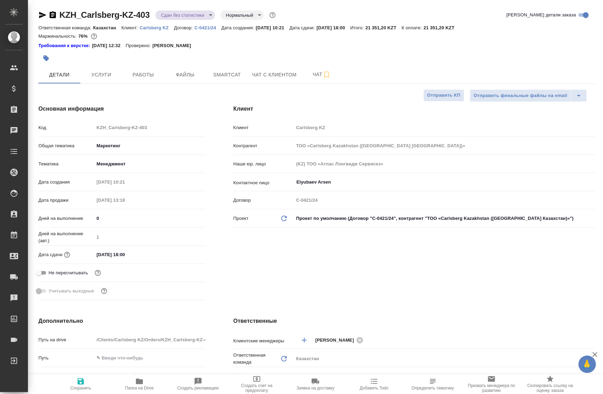
type textarea "x"
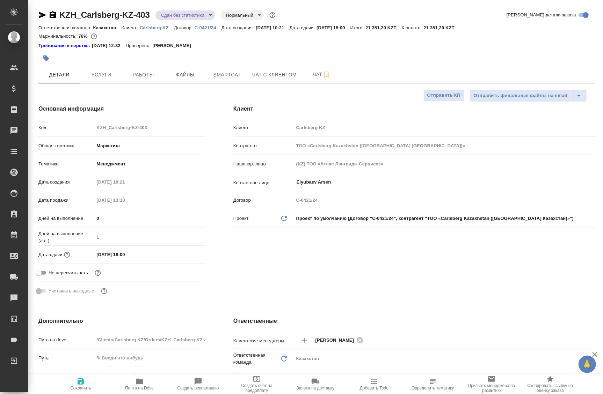
type textarea "x"
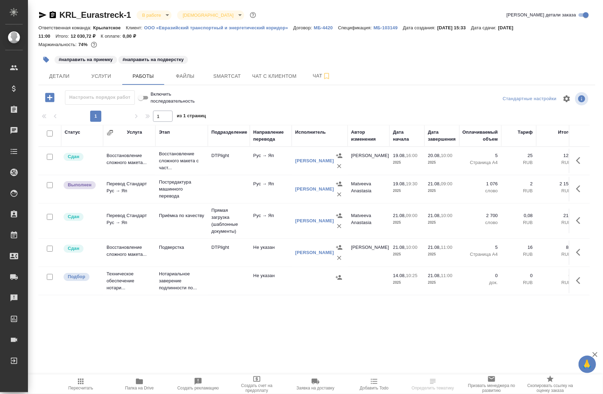
click at [247, 173] on td "DTPlight" at bounding box center [229, 161] width 42 height 24
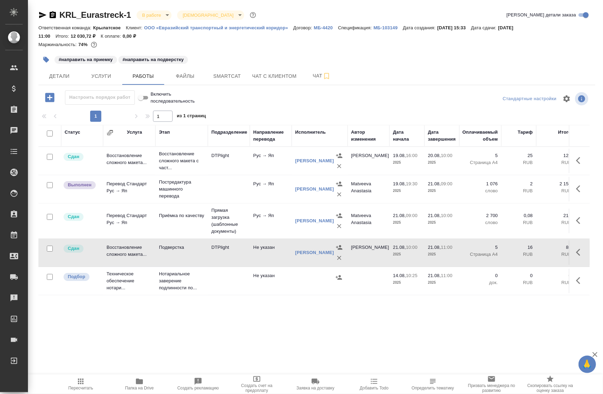
click at [245, 173] on td "DTPlight" at bounding box center [229, 161] width 42 height 24
click at [153, 14] on body "🙏 .cls-1 fill:#fff; AWATERA Badanyan Artak Клиенты Спецификации Заказы 0 Чаты T…" at bounding box center [301, 197] width 603 height 394
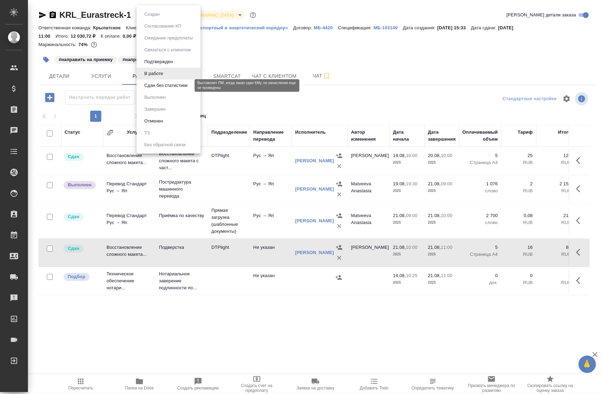
click at [157, 84] on button "Сдан без статистики" at bounding box center [166, 86] width 48 height 8
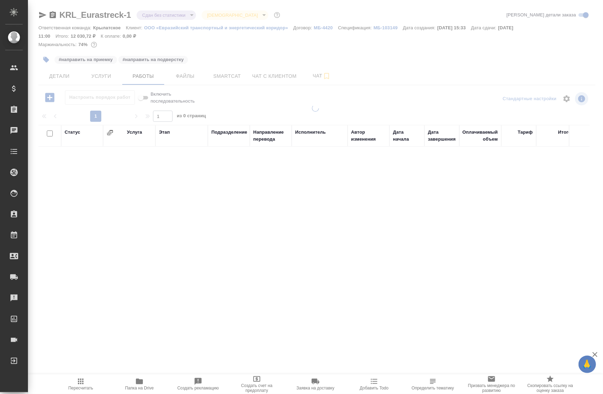
click at [45, 17] on div at bounding box center [315, 197] width 575 height 394
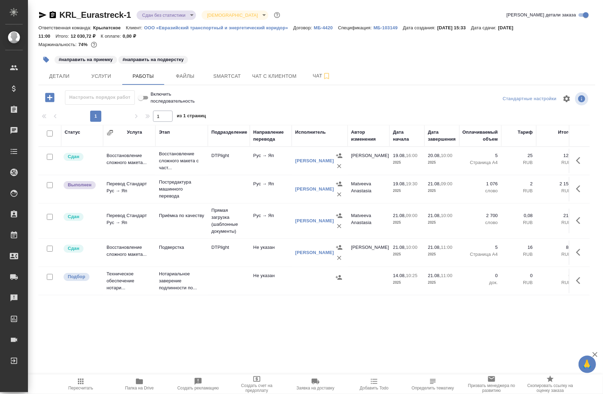
click at [42, 15] on icon "button" at bounding box center [42, 15] width 7 height 6
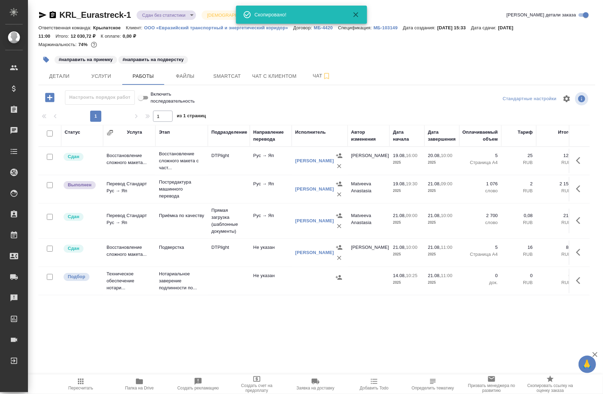
click at [49, 27] on p "Ответственная команда:" at bounding box center [65, 27] width 55 height 5
click at [61, 73] on span "Детали" at bounding box center [60, 76] width 34 height 9
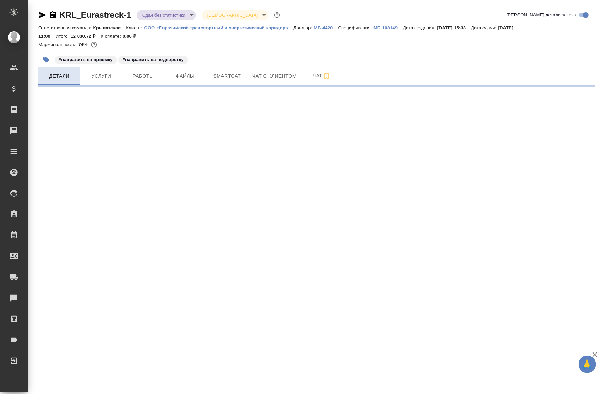
select select "RU"
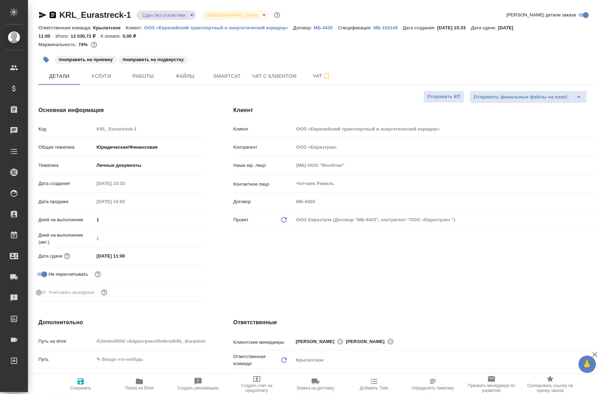
type textarea "x"
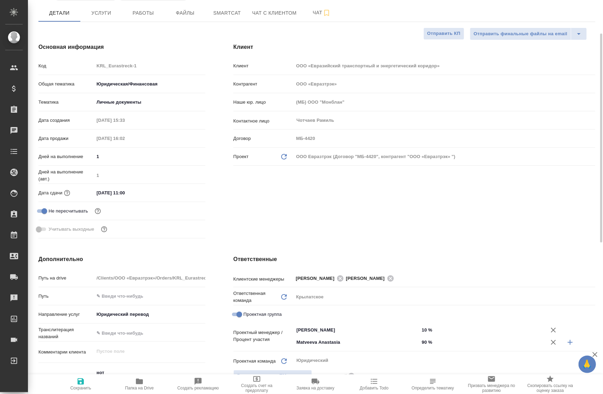
scroll to position [95, 0]
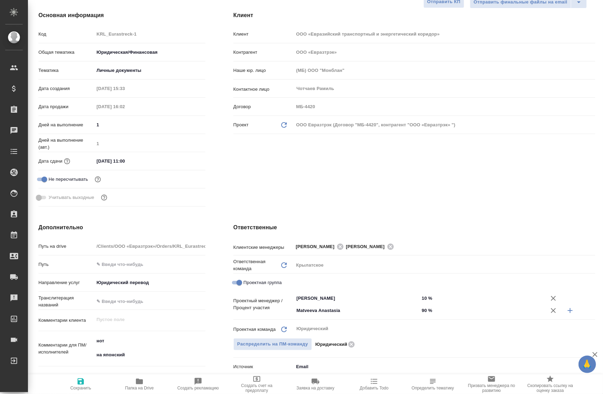
click at [523, 146] on div "Клиент Клиент ООО «Евразийский транспортный и энергетический коридор» Контраген…" at bounding box center [414, 110] width 390 height 226
type textarea "x"
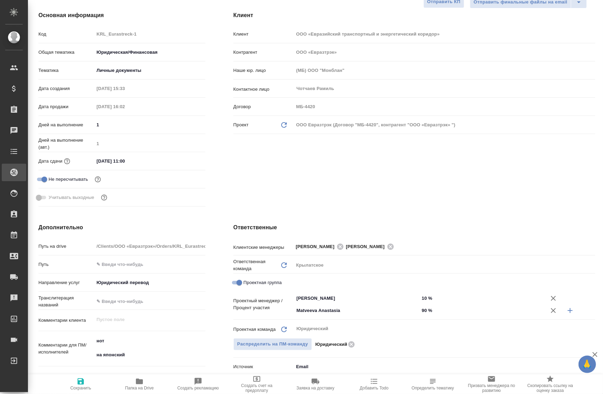
type textarea "x"
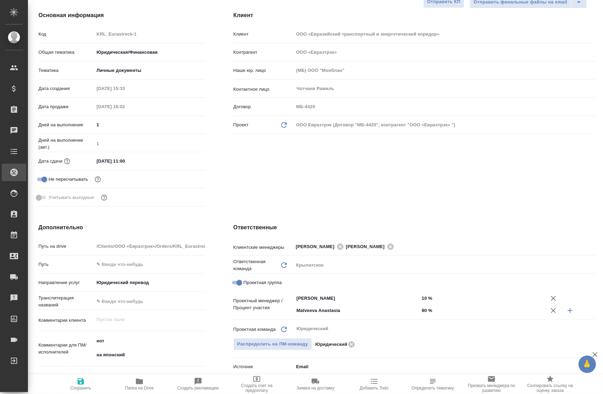
type textarea "x"
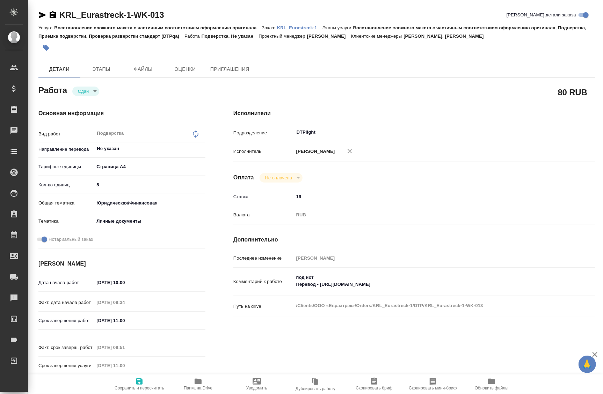
type textarea "x"
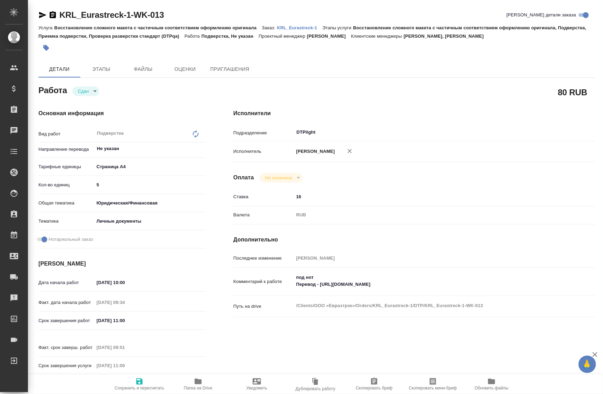
type textarea "x"
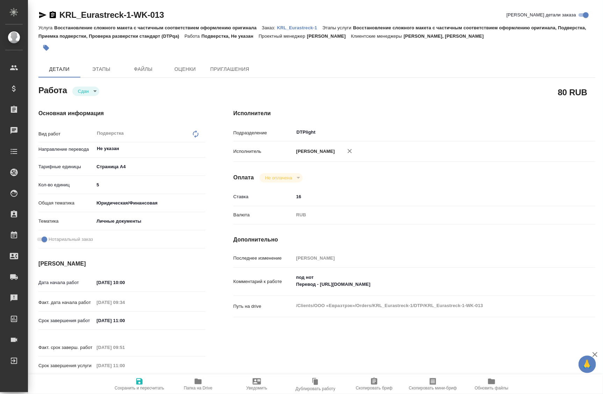
type textarea "x"
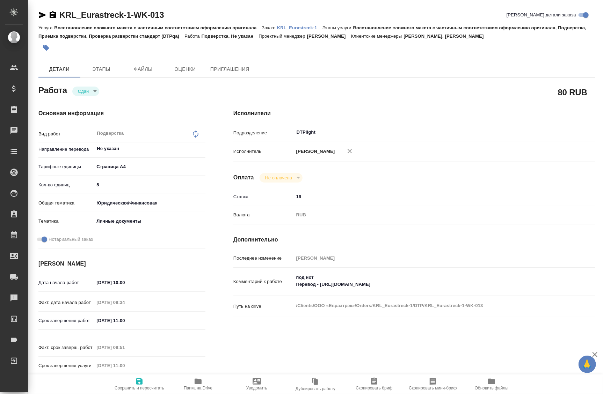
type textarea "x"
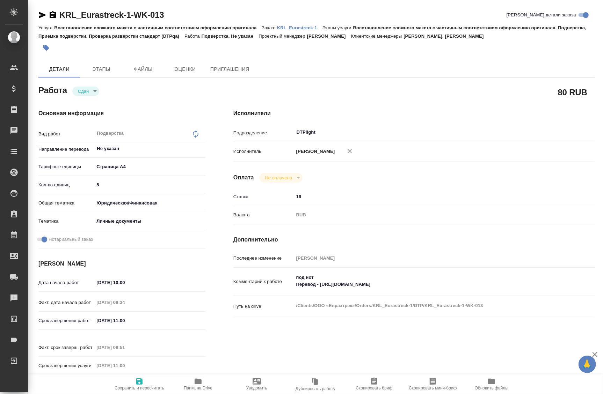
type textarea "x"
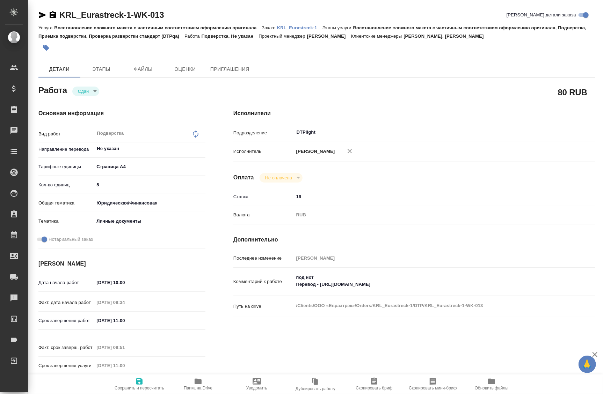
type textarea "x"
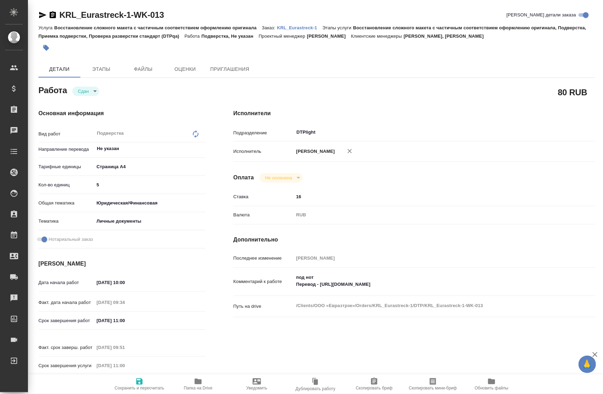
type textarea "x"
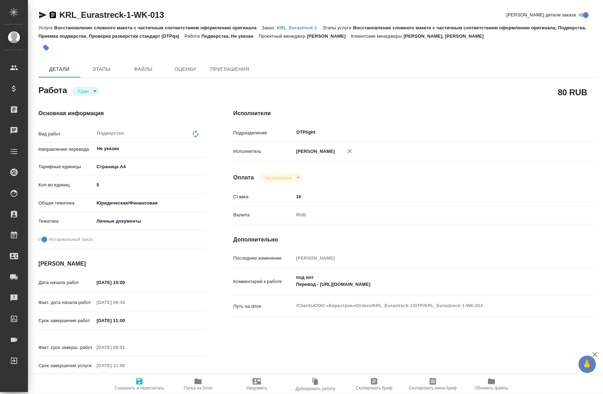
type textarea "x"
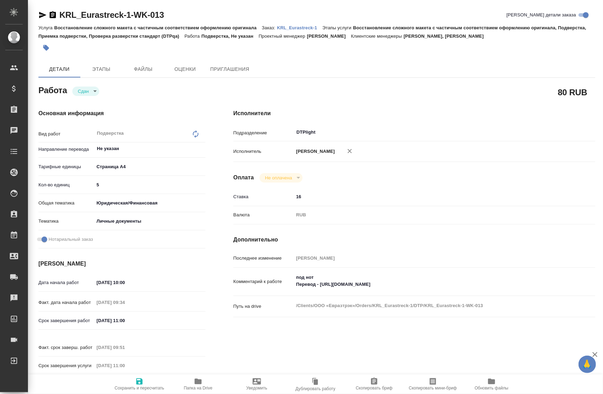
type textarea "x"
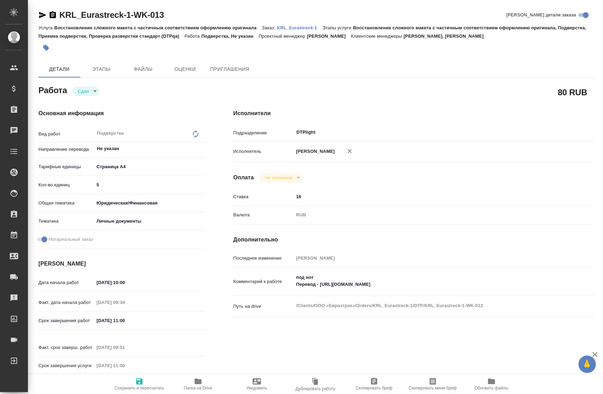
click at [199, 384] on icon "button" at bounding box center [198, 382] width 7 height 6
type textarea "x"
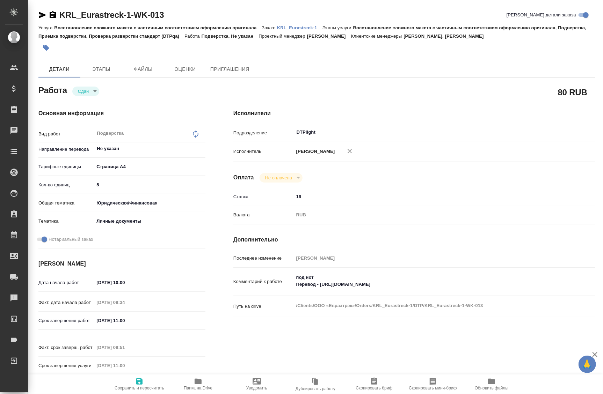
type textarea "x"
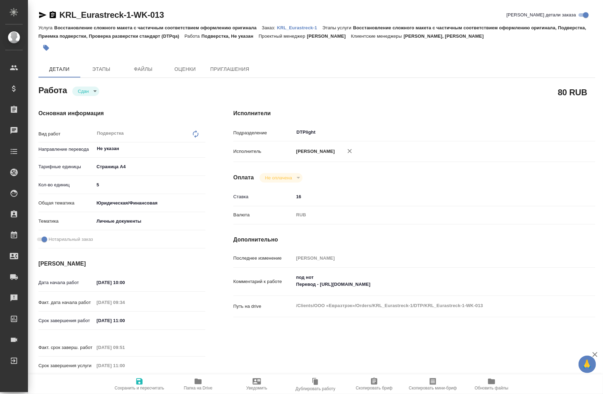
type textarea "x"
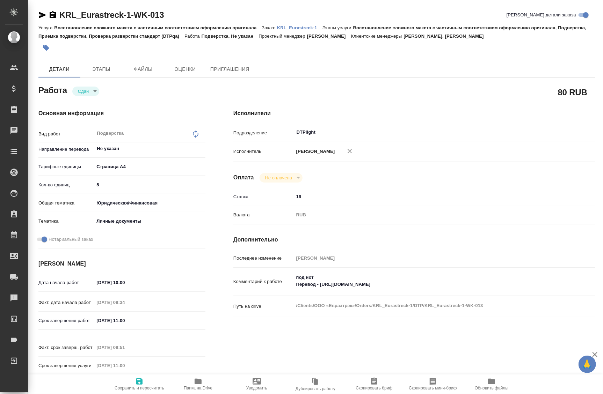
type textarea "x"
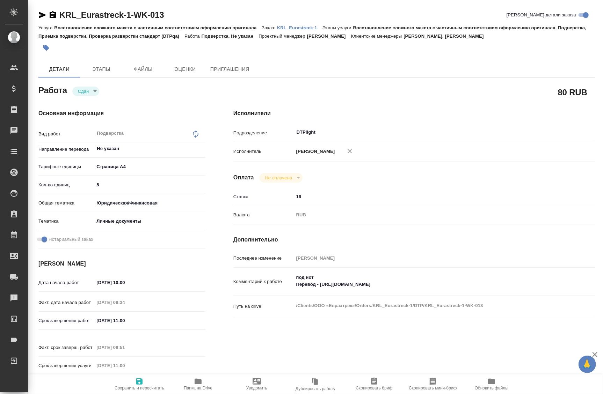
type textarea "x"
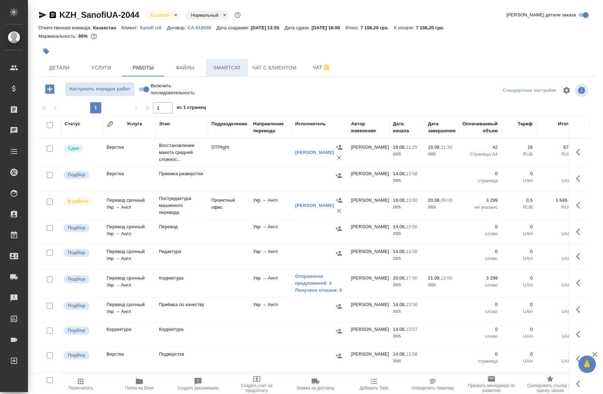
click at [217, 68] on span "Smartcat" at bounding box center [227, 68] width 34 height 9
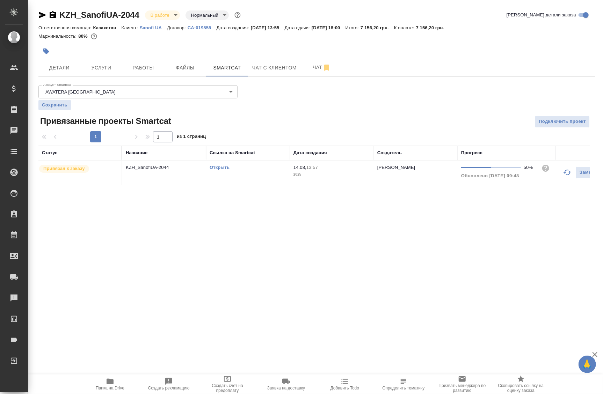
click at [221, 166] on link "Открыть" at bounding box center [220, 167] width 20 height 5
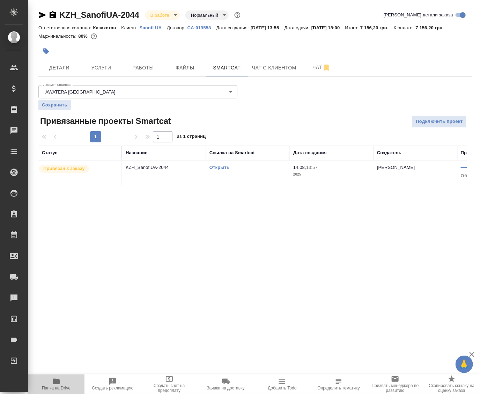
click at [71, 383] on span "Папка на Drive" at bounding box center [56, 384] width 48 height 13
click at [63, 382] on span "Папка на Drive" at bounding box center [56, 384] width 48 height 13
click at [68, 69] on span "Детали" at bounding box center [60, 68] width 34 height 9
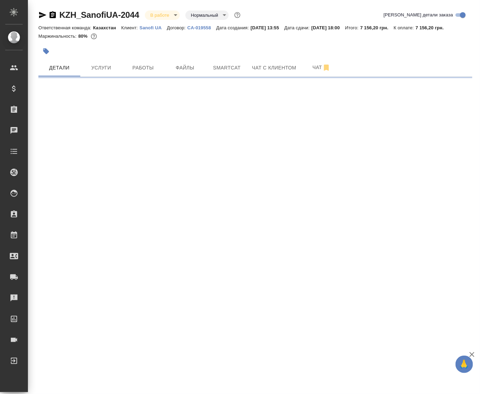
select select "RU"
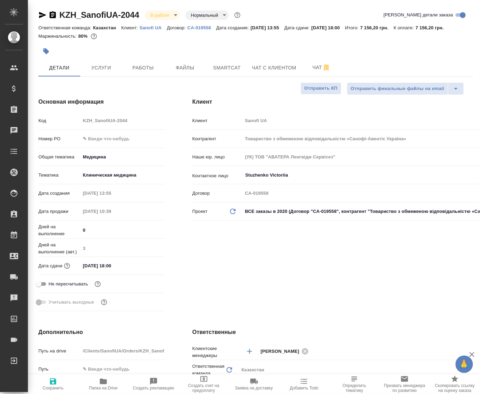
type textarea "x"
click at [167, 15] on body "🙏 .cls-1 fill:#fff; AWATERA Badanyan Artak Клиенты Спецификации Заказы 0 Чаты T…" at bounding box center [240, 197] width 480 height 394
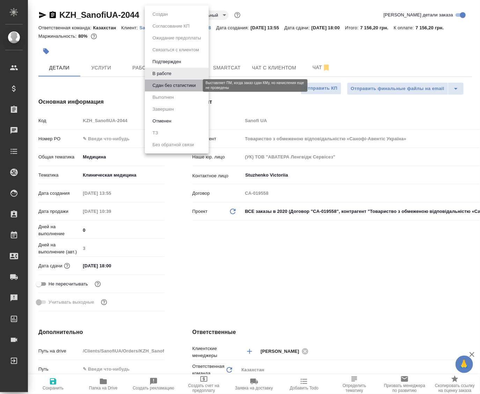
click at [161, 88] on button "Сдан без статистики" at bounding box center [175, 86] width 48 height 8
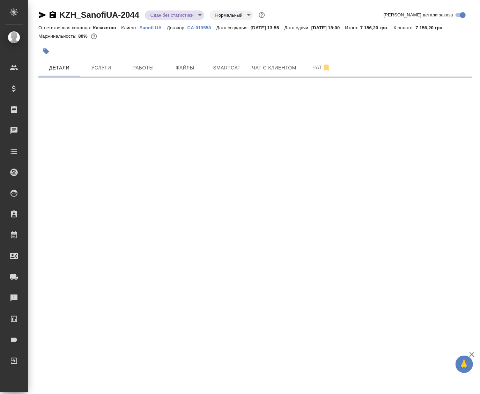
select select "RU"
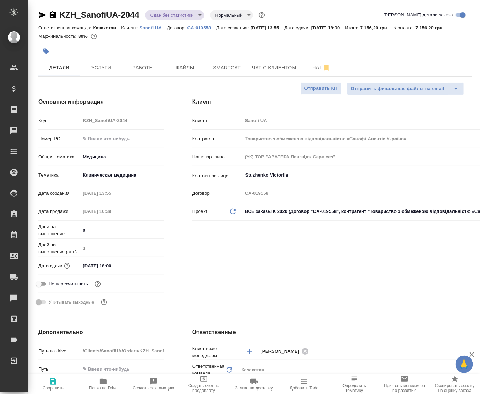
type textarea "x"
click at [69, 384] on span "Сохранить" at bounding box center [53, 384] width 42 height 13
type textarea "x"
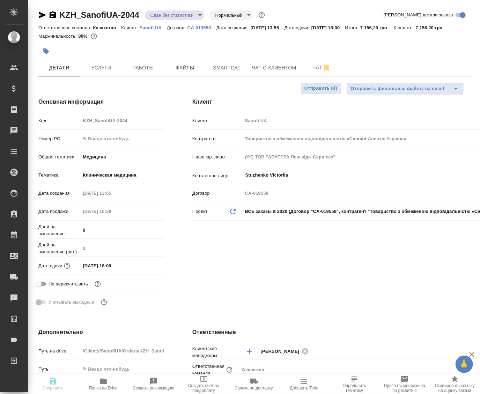
type textarea "x"
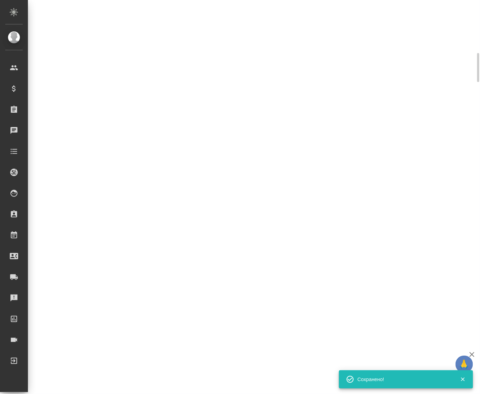
select select "RU"
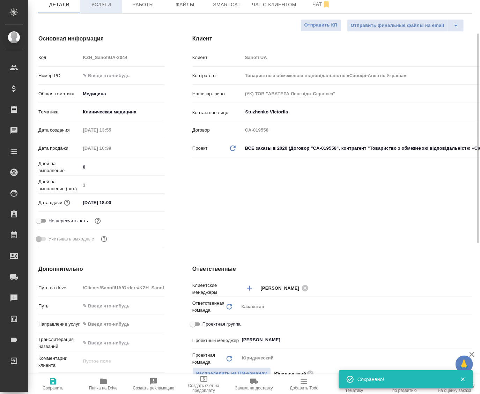
type textarea "x"
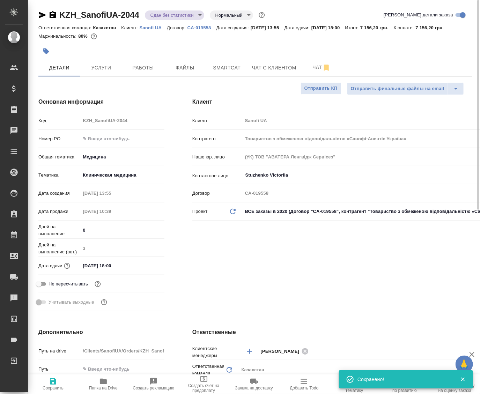
click at [44, 14] on icon "button" at bounding box center [42, 15] width 8 height 8
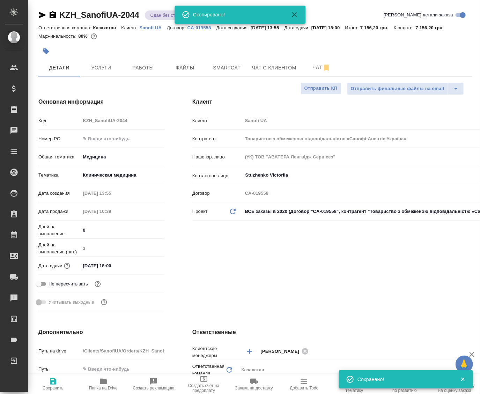
type textarea "x"
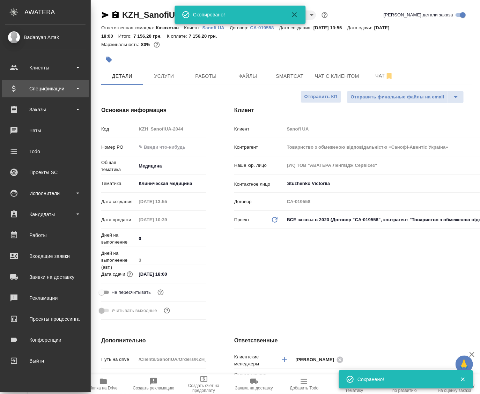
type textarea "x"
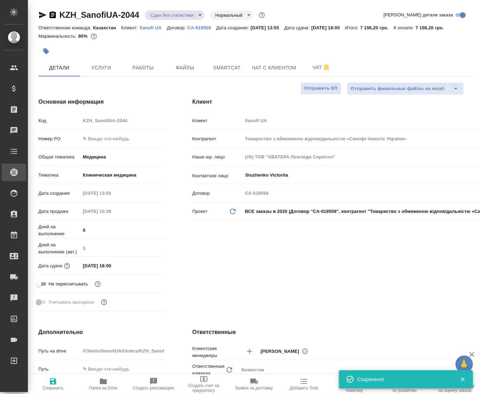
type textarea "x"
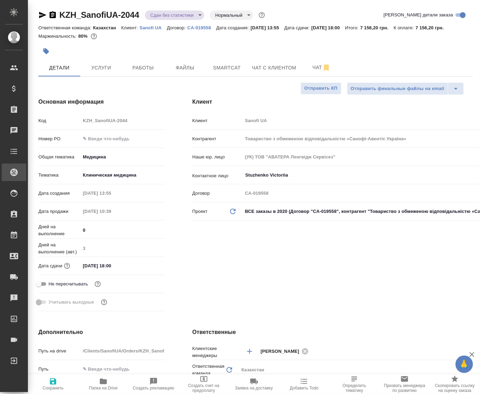
type textarea "x"
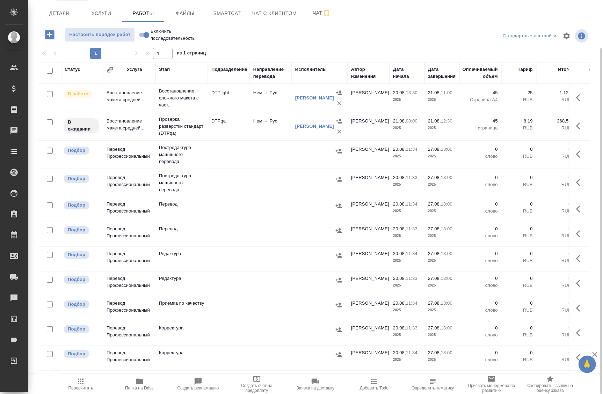
click at [34, 13] on div "D_eos-159 В работе inProgress Нормальный normal Кратко детали заказа Ответствен…" at bounding box center [317, 169] width 567 height 449
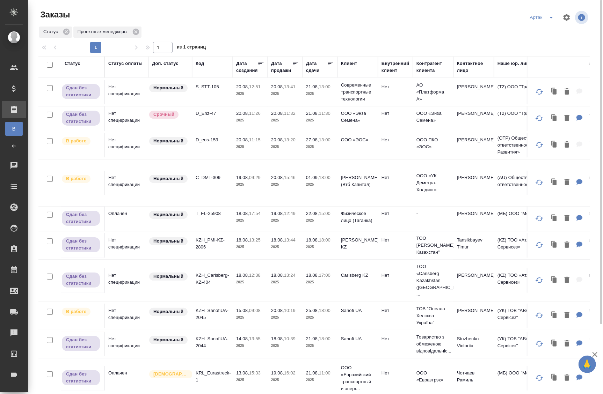
scroll to position [85, 0]
click at [550, 19] on icon "split button" at bounding box center [551, 17] width 8 height 8
click at [542, 31] on li "leagal" at bounding box center [543, 31] width 30 height 11
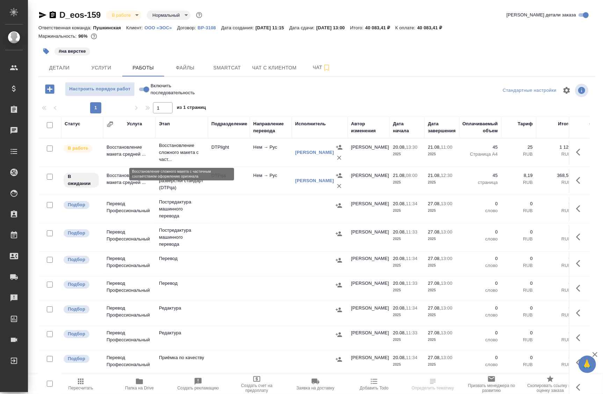
scroll to position [31, 0]
